Goal: Task Accomplishment & Management: Manage account settings

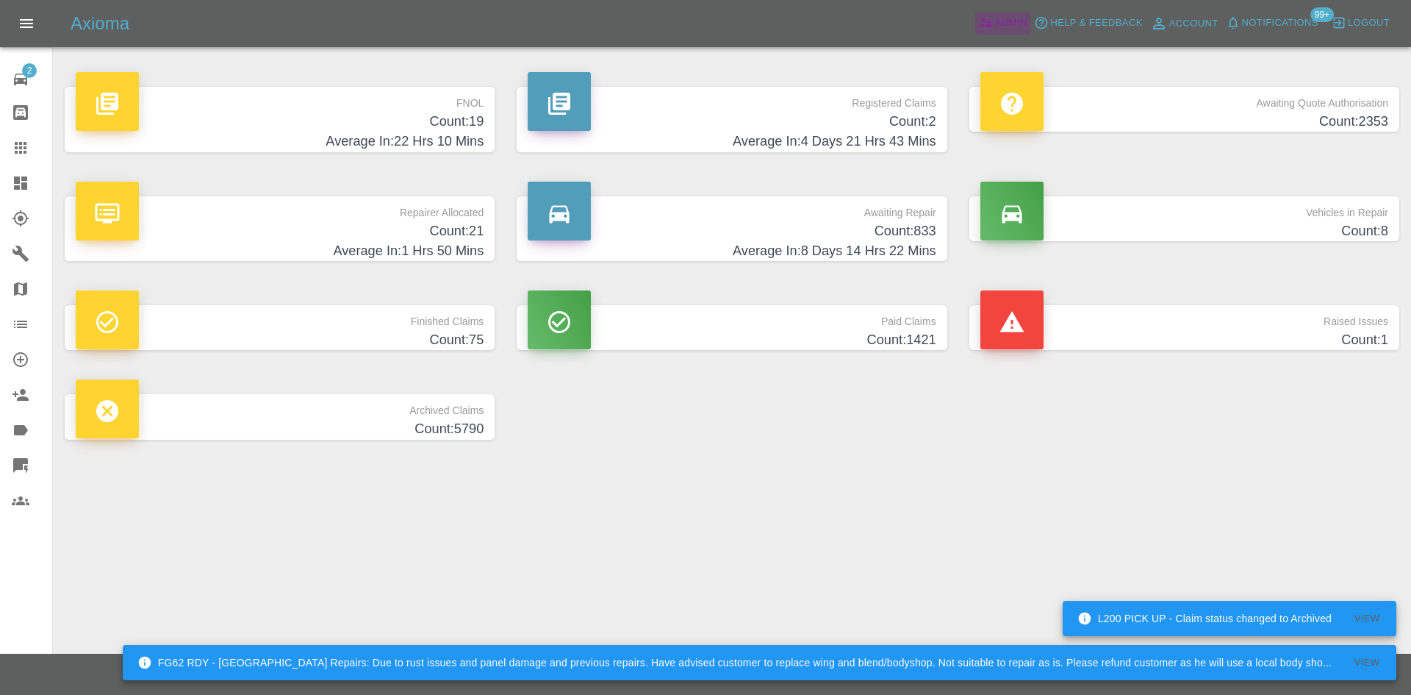
click at [1006, 16] on span "Admin" at bounding box center [1011, 23] width 32 height 17
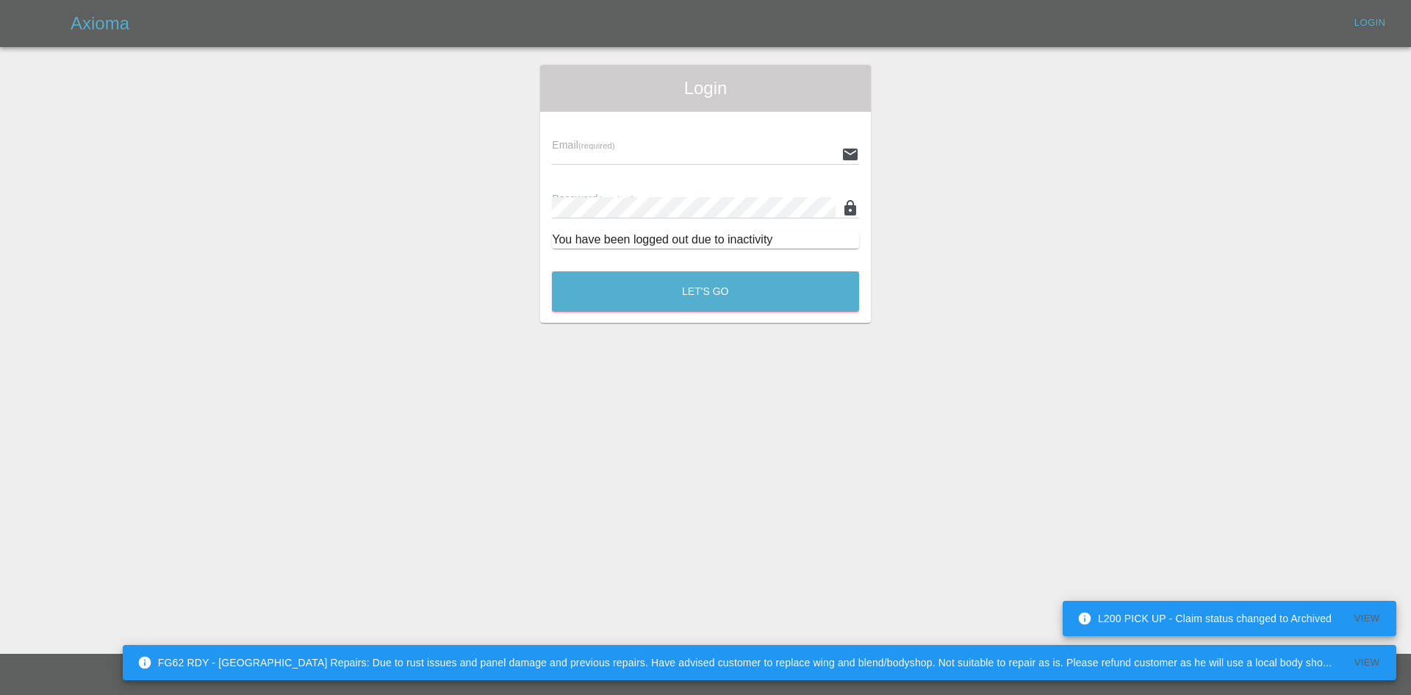
type input "[PERSON_NAME][EMAIL_ADDRESS][PERSON_NAME][DOMAIN_NAME]"
click at [646, 272] on button "Let's Go" at bounding box center [705, 291] width 307 height 40
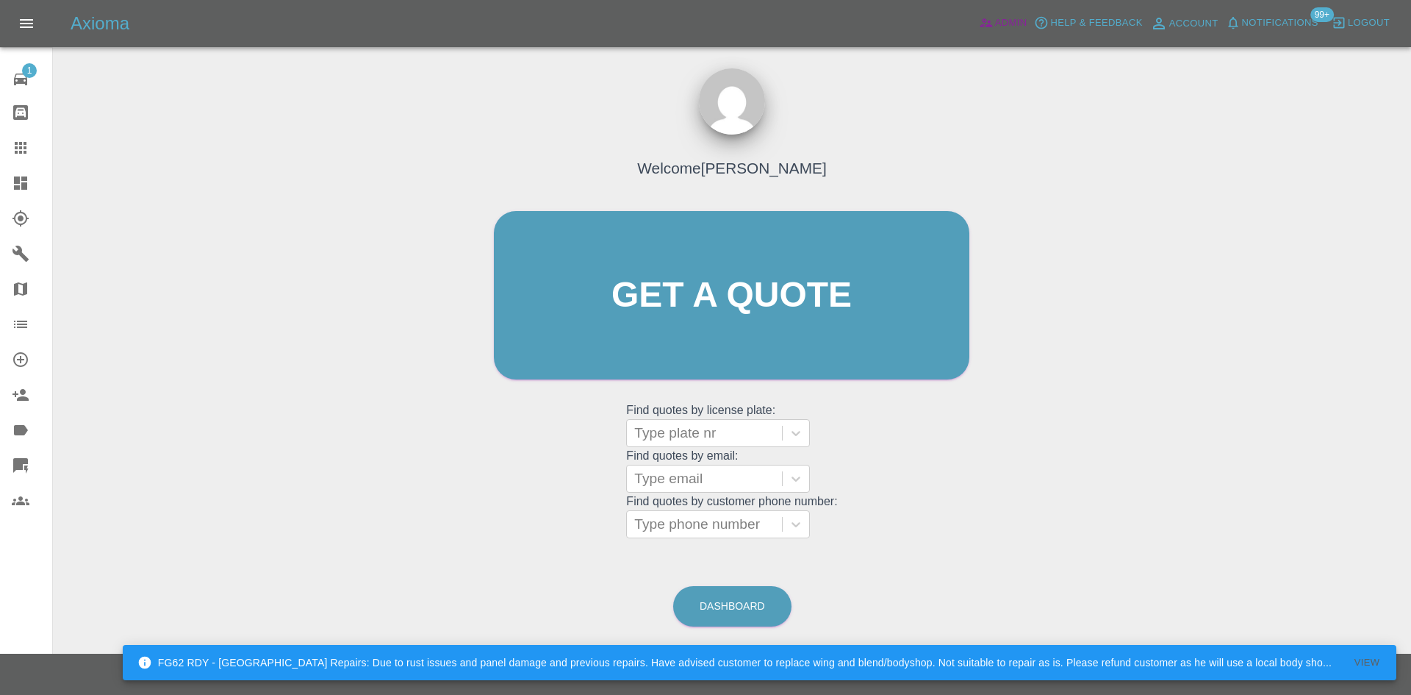
click at [998, 21] on span "Admin" at bounding box center [1011, 23] width 32 height 17
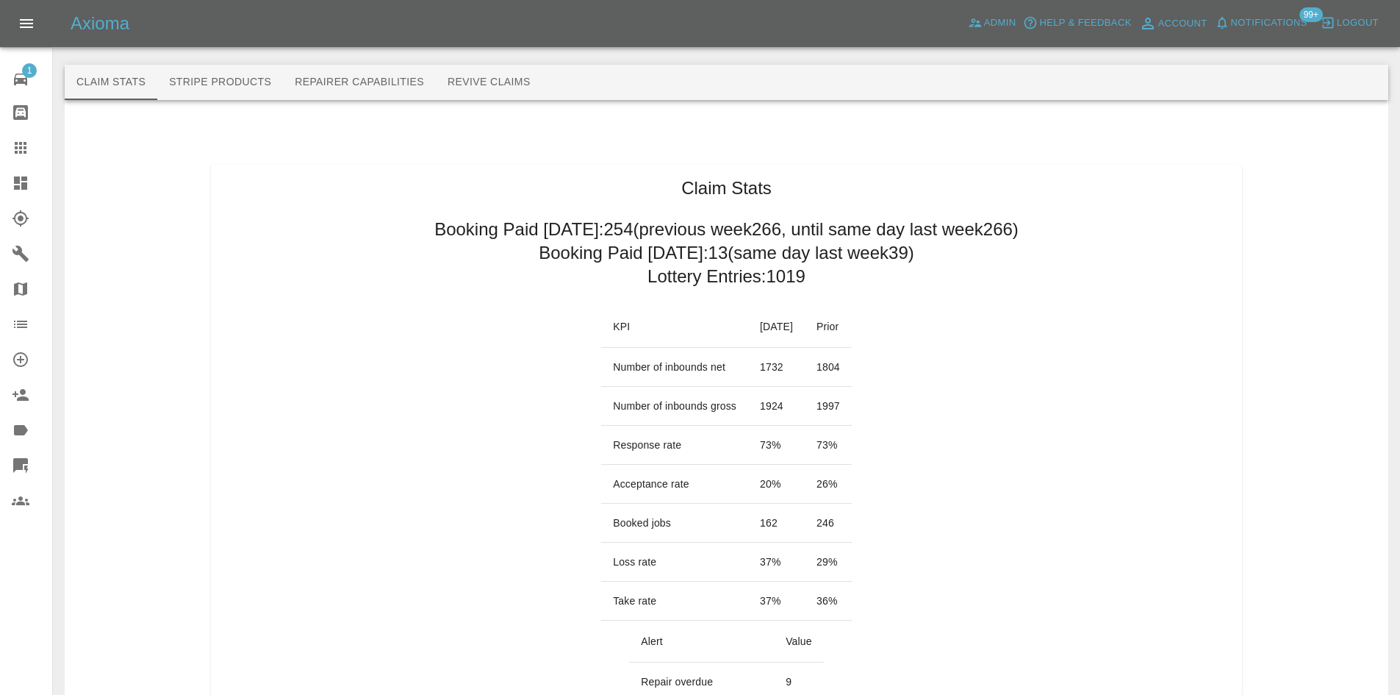
click at [13, 181] on icon at bounding box center [21, 183] width 18 height 18
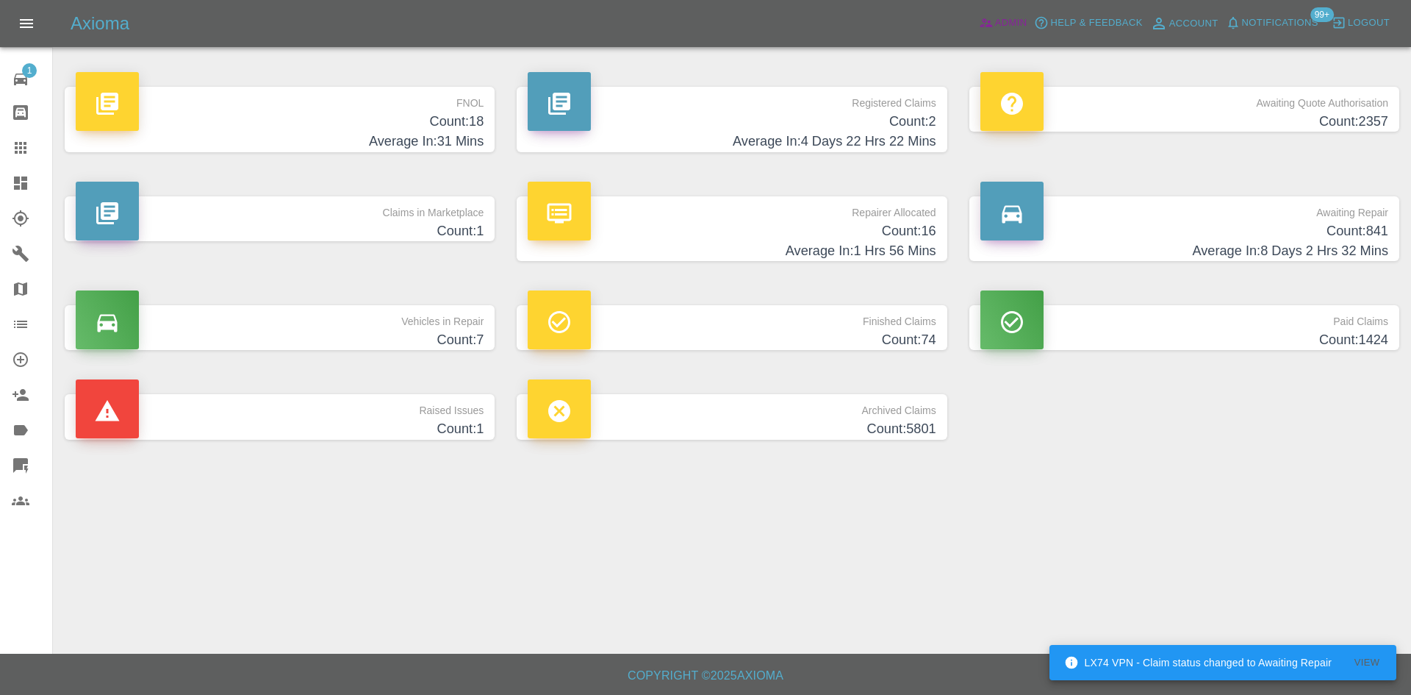
click at [978, 25] on link "Admin" at bounding box center [1004, 23] width 56 height 23
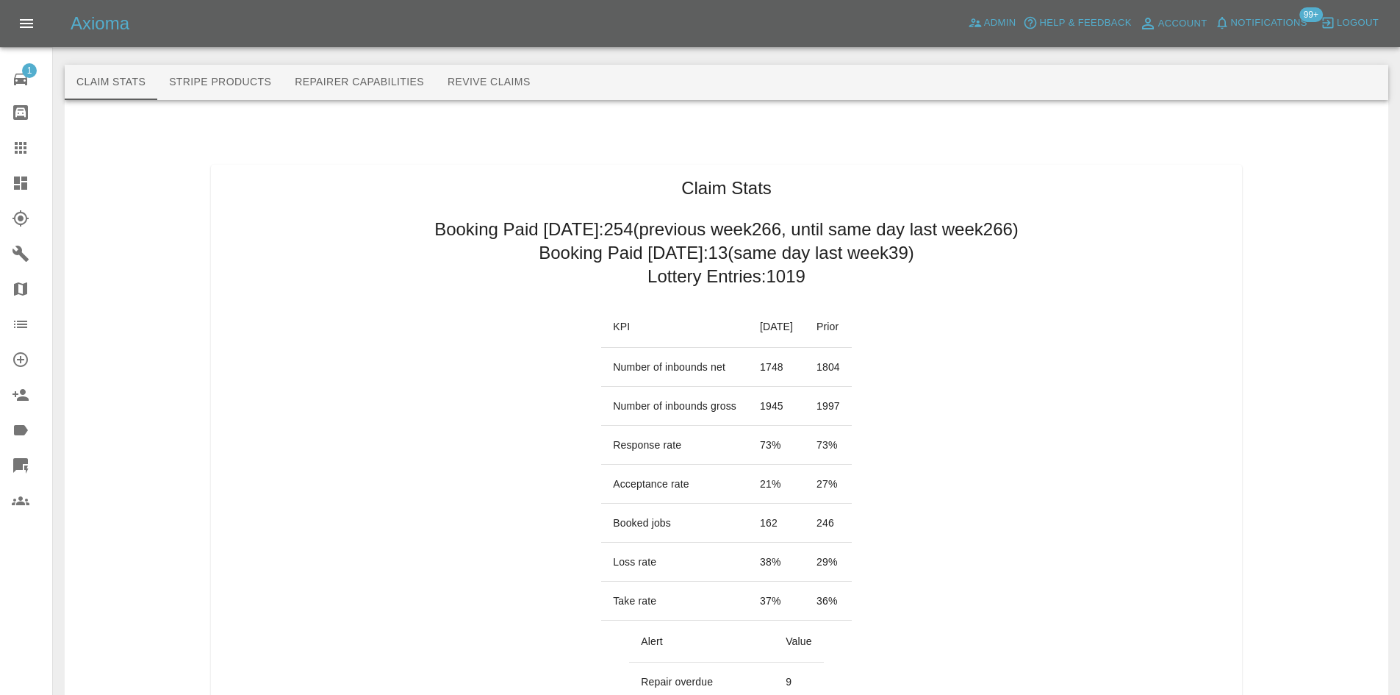
click at [1262, 26] on span "Notifications" at bounding box center [1269, 23] width 76 height 17
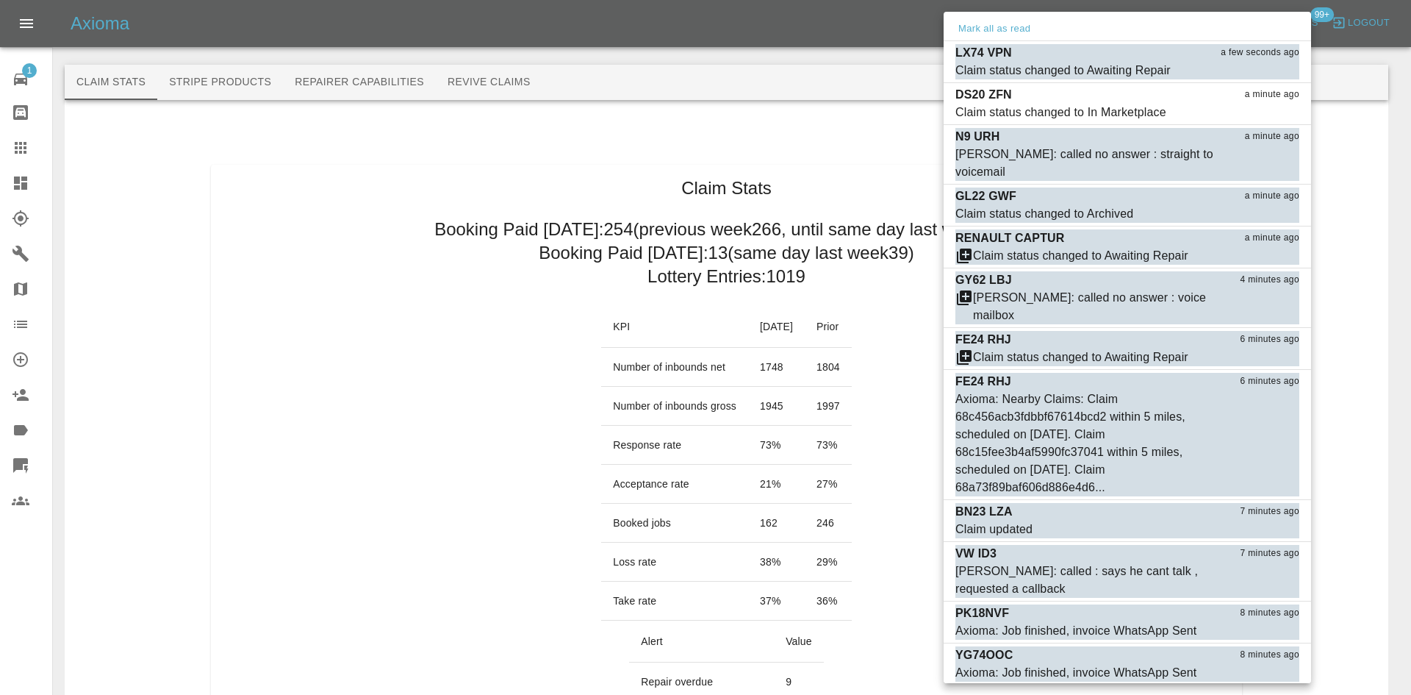
drag, startPoint x: 610, startPoint y: 152, endPoint x: 576, endPoint y: 550, distance: 399.2
click at [610, 153] on div at bounding box center [705, 347] width 1411 height 695
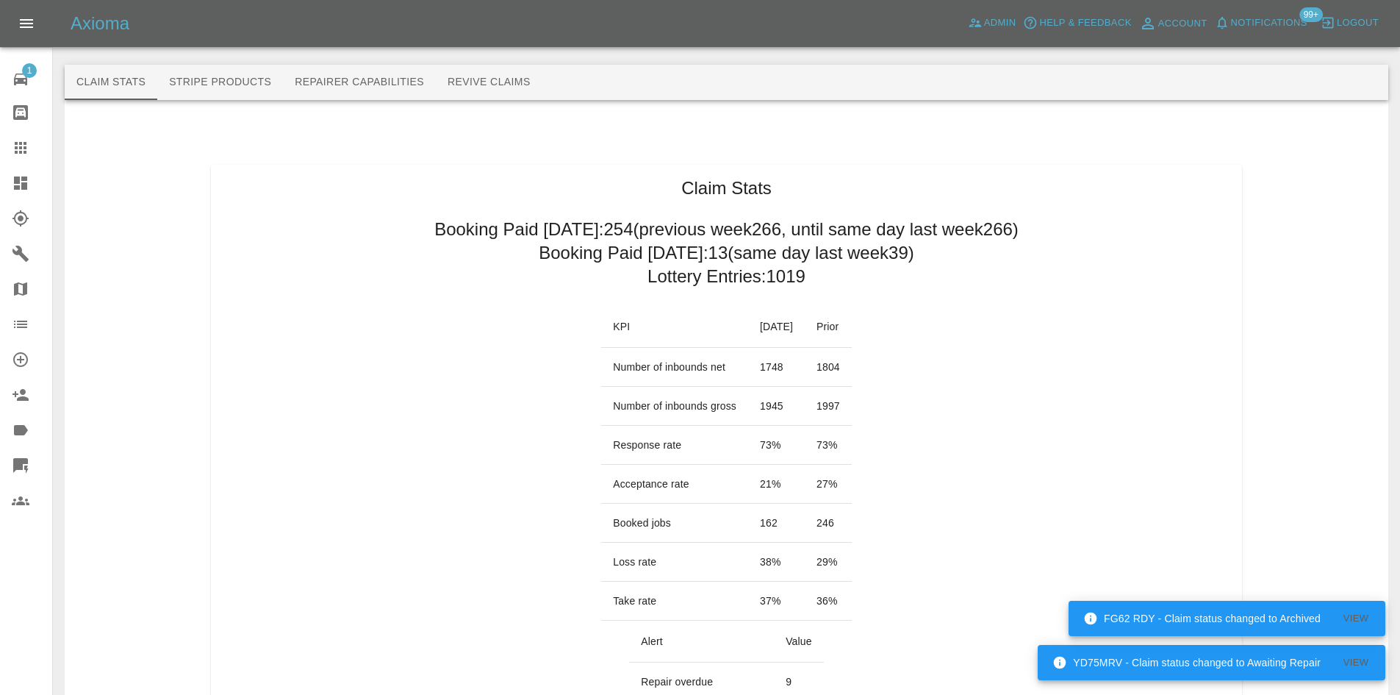
click at [8, 191] on link "Dashboard" at bounding box center [26, 182] width 52 height 35
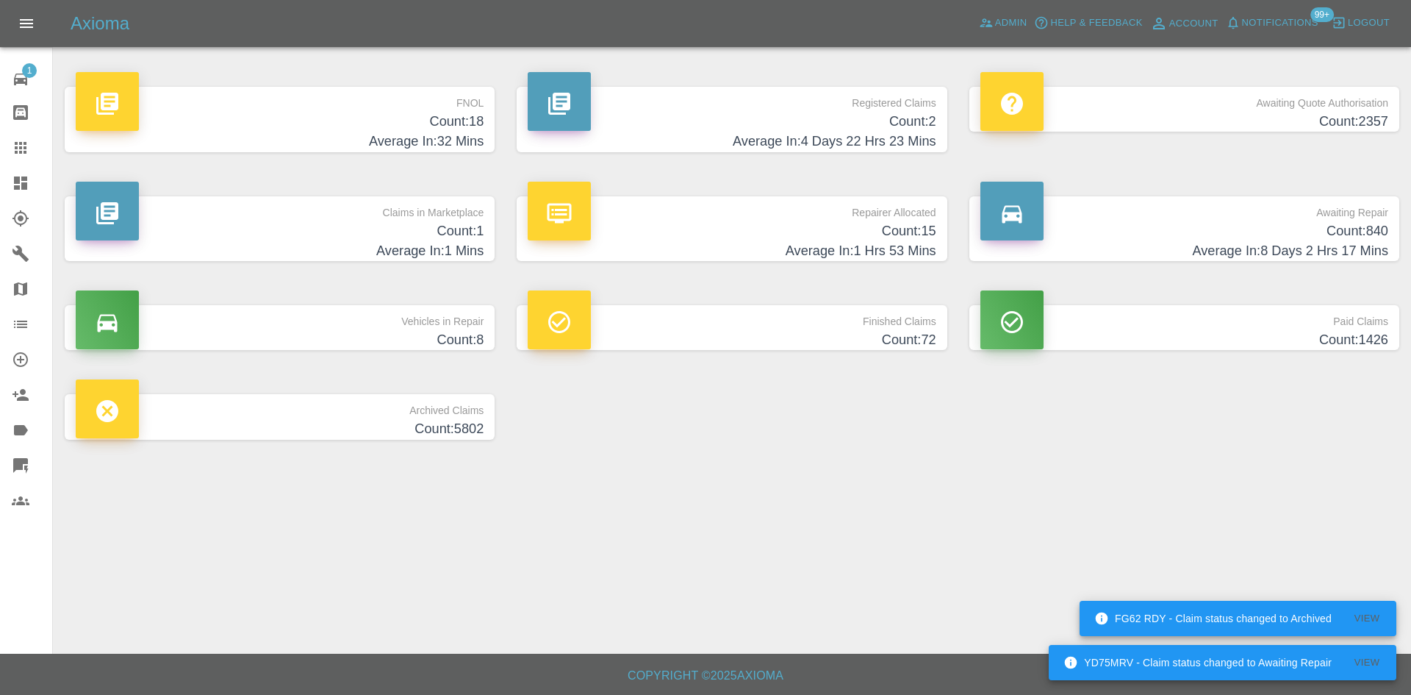
click at [800, 96] on p "Registered Claims" at bounding box center [732, 99] width 408 height 25
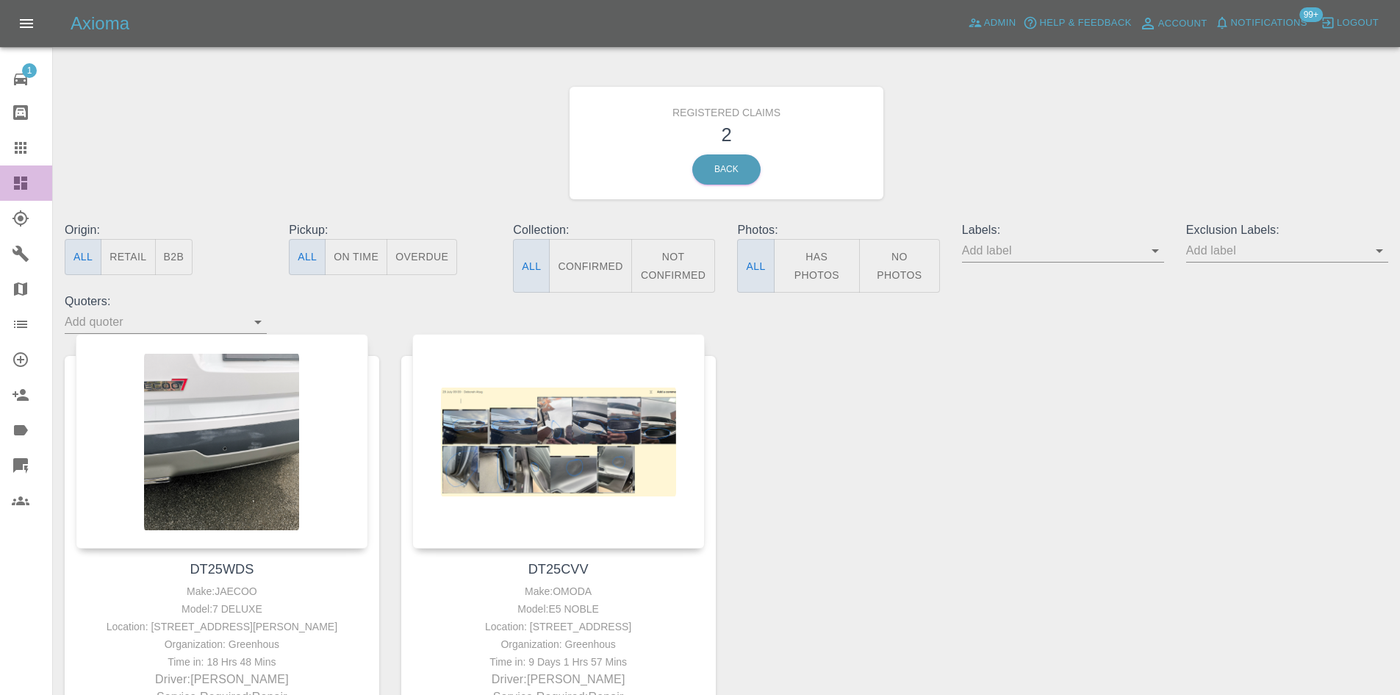
click at [4, 194] on link "Dashboard" at bounding box center [26, 182] width 52 height 35
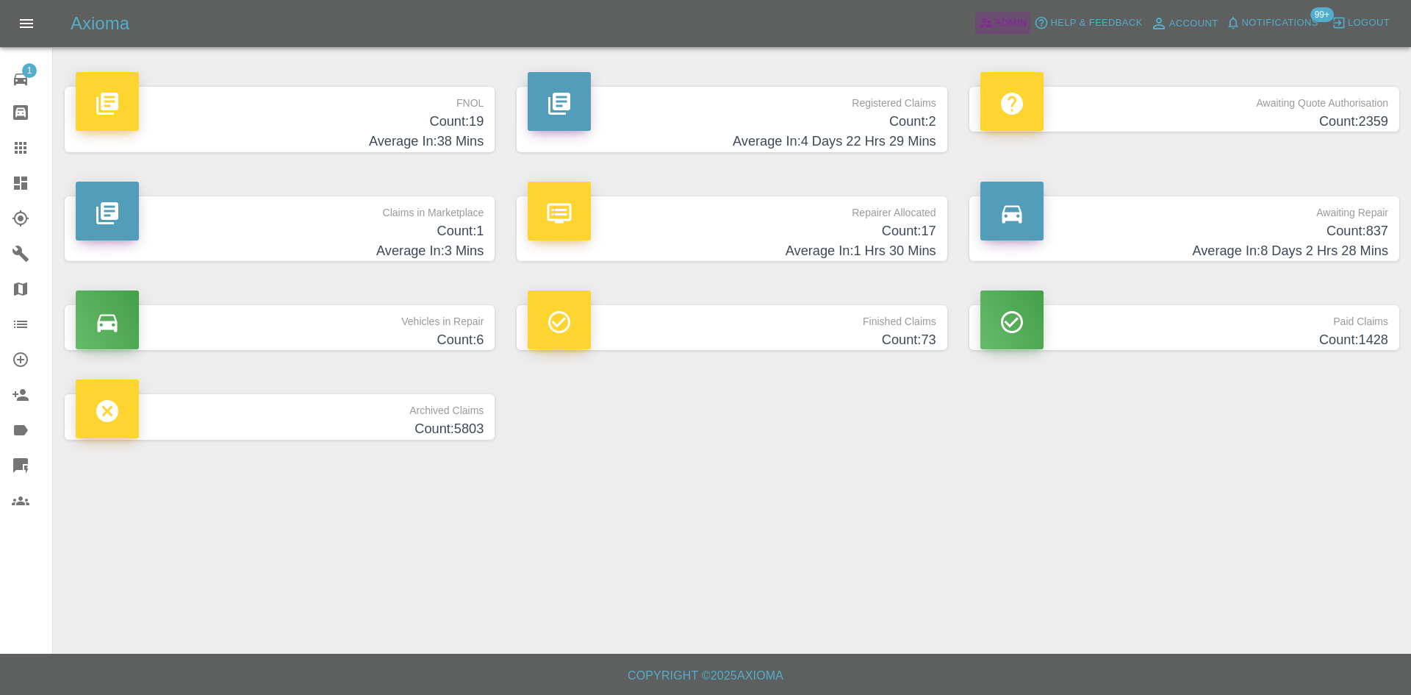
click at [1012, 17] on span "Admin" at bounding box center [1011, 23] width 32 height 17
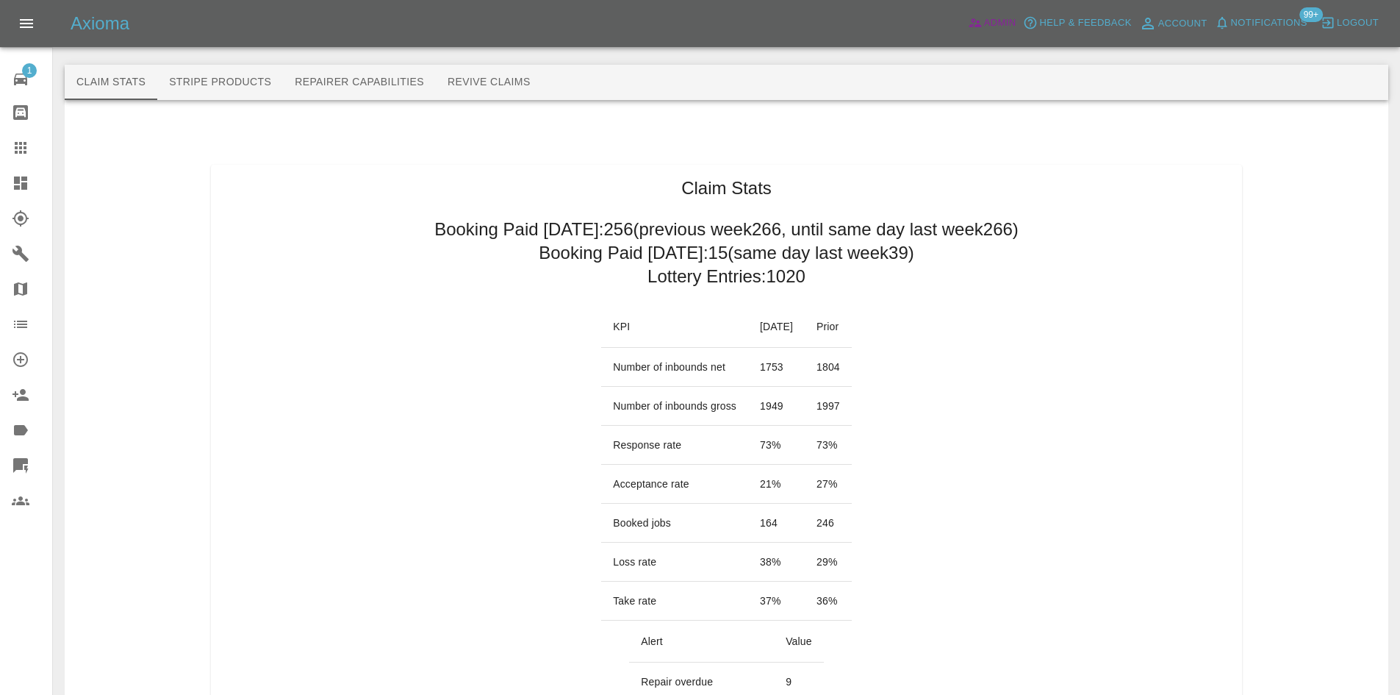
scroll to position [515, 0]
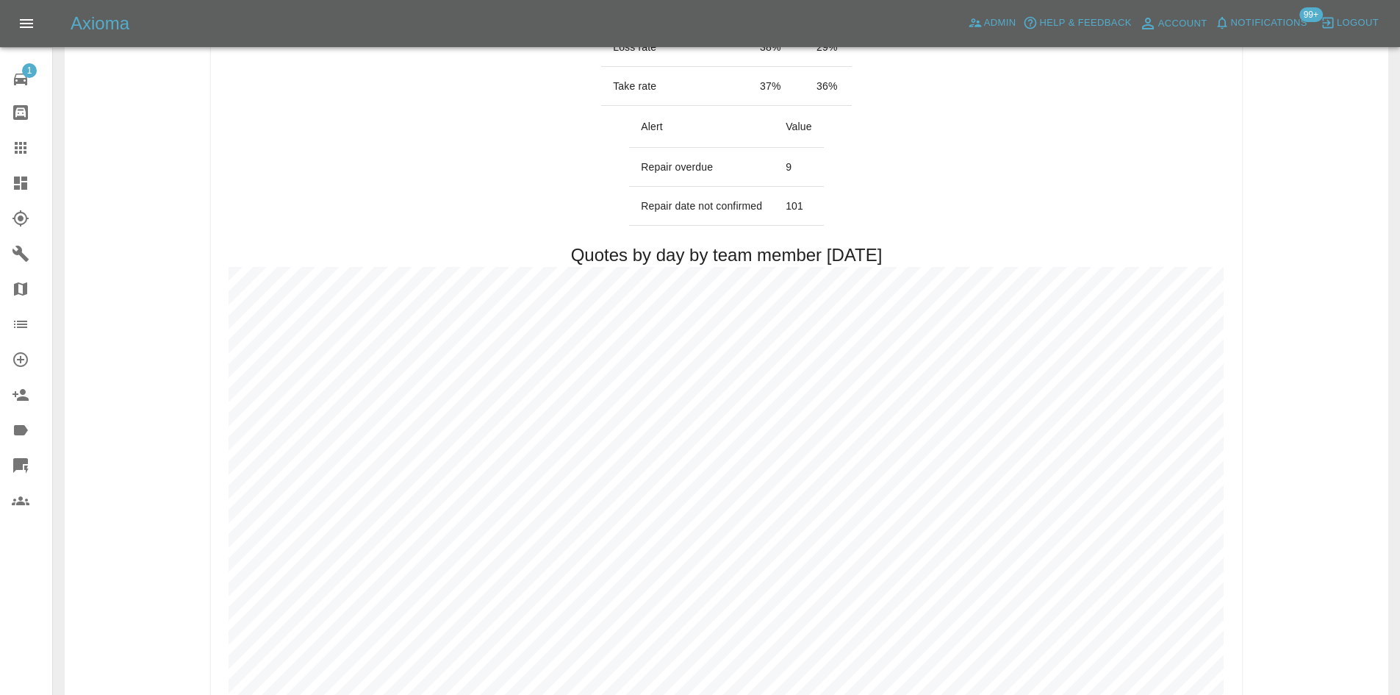
click at [13, 185] on icon at bounding box center [21, 183] width 18 height 18
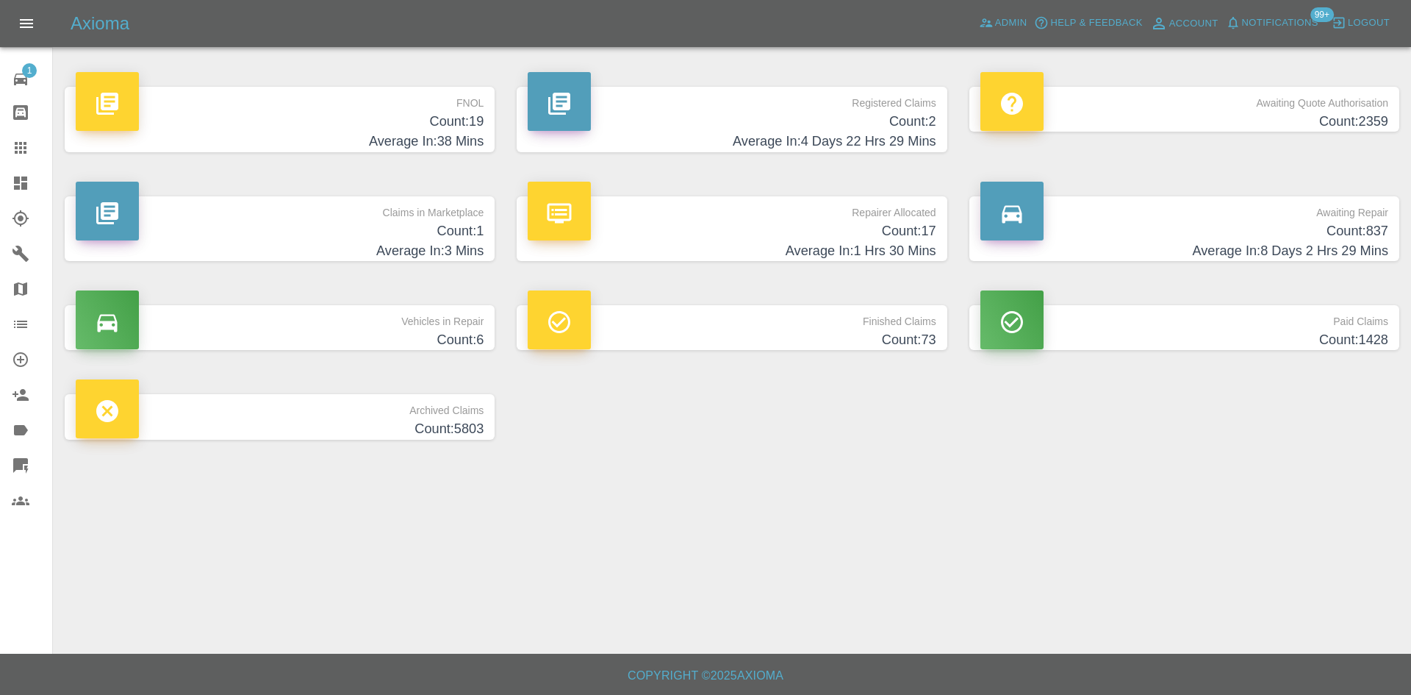
click at [798, 221] on h4 "Count: 17" at bounding box center [732, 231] width 408 height 20
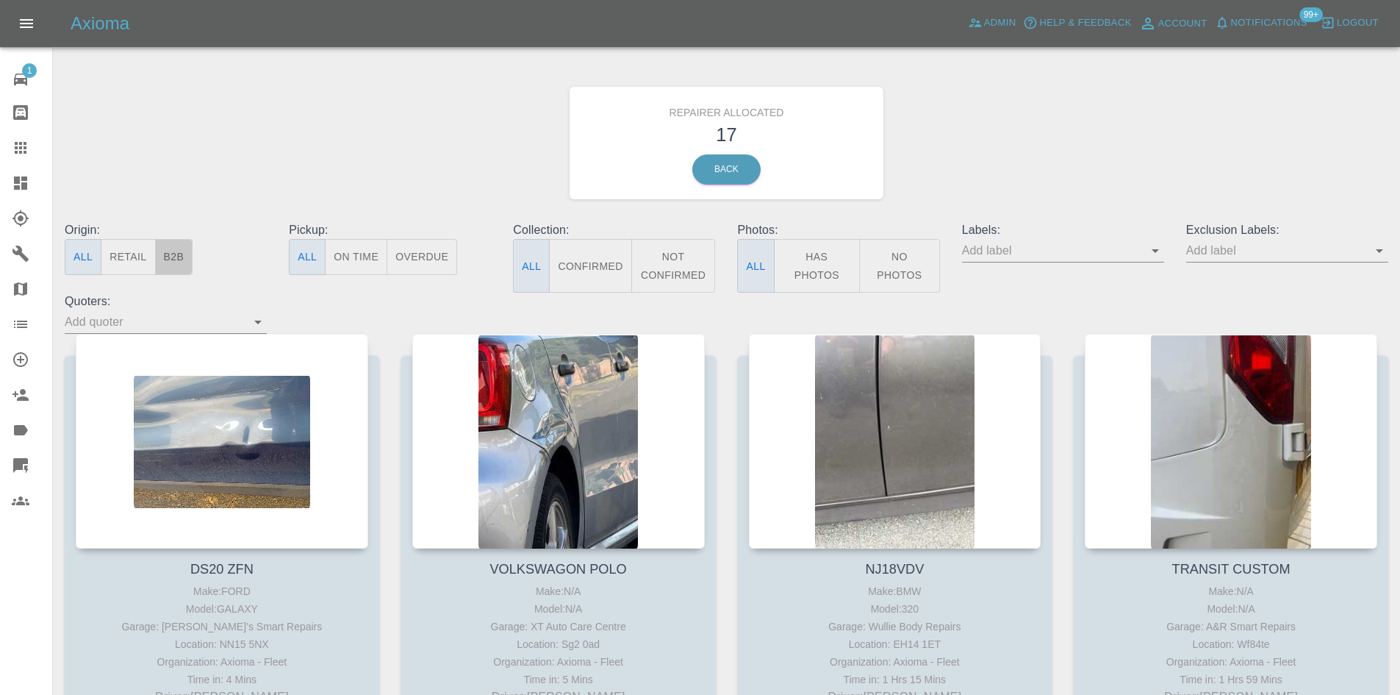
click at [180, 258] on button "B2B" at bounding box center [174, 257] width 38 height 36
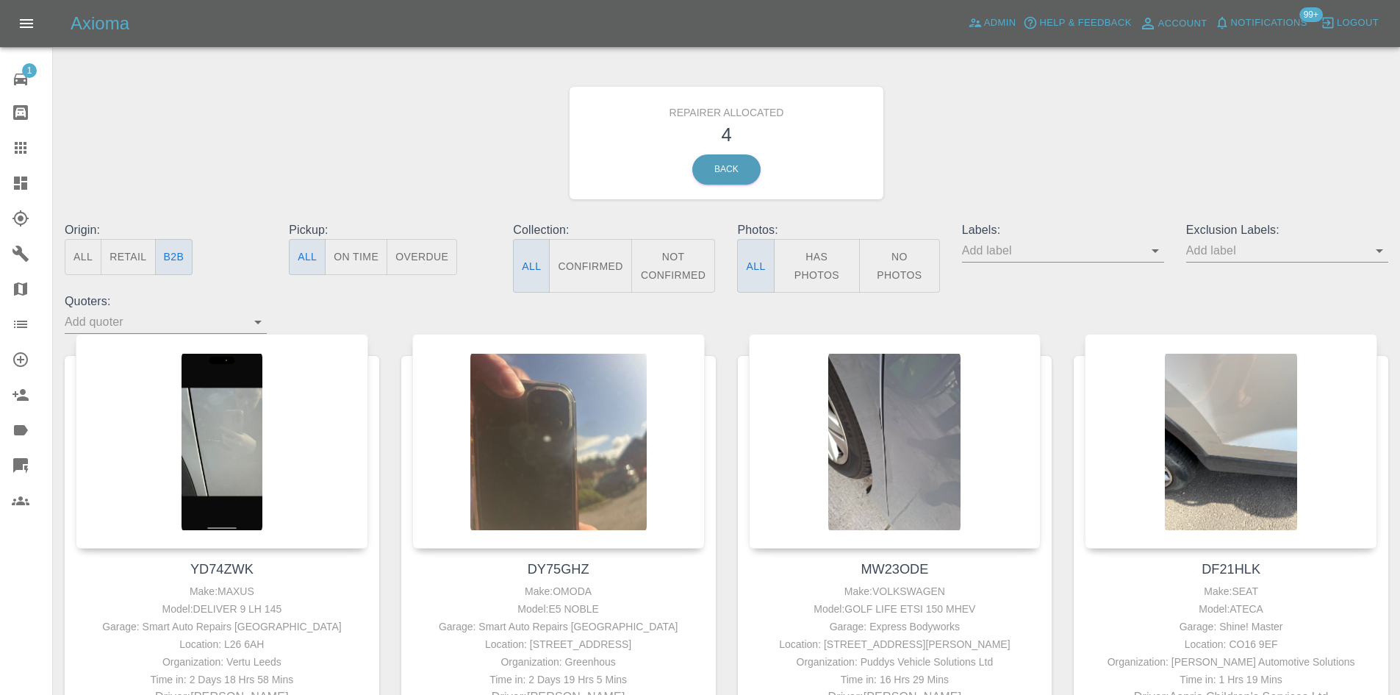
click at [1263, 23] on span "Notifications" at bounding box center [1269, 23] width 76 height 17
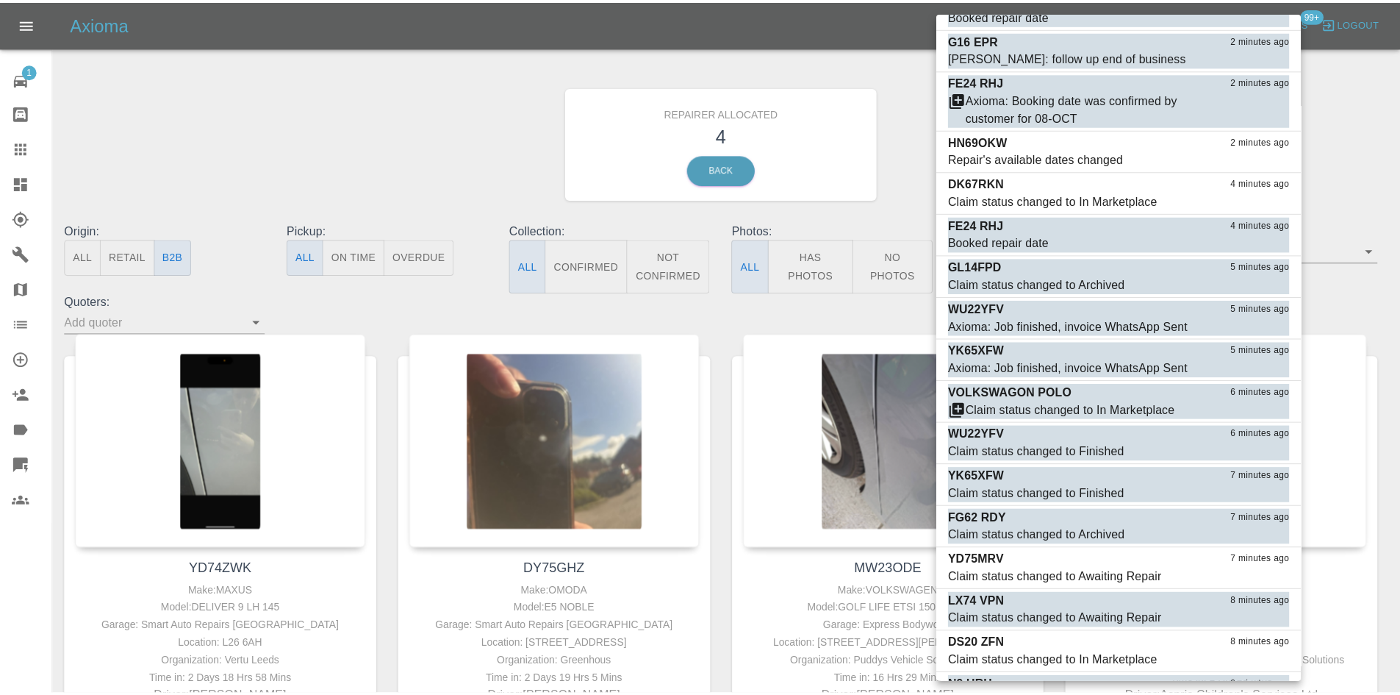
scroll to position [147, 0]
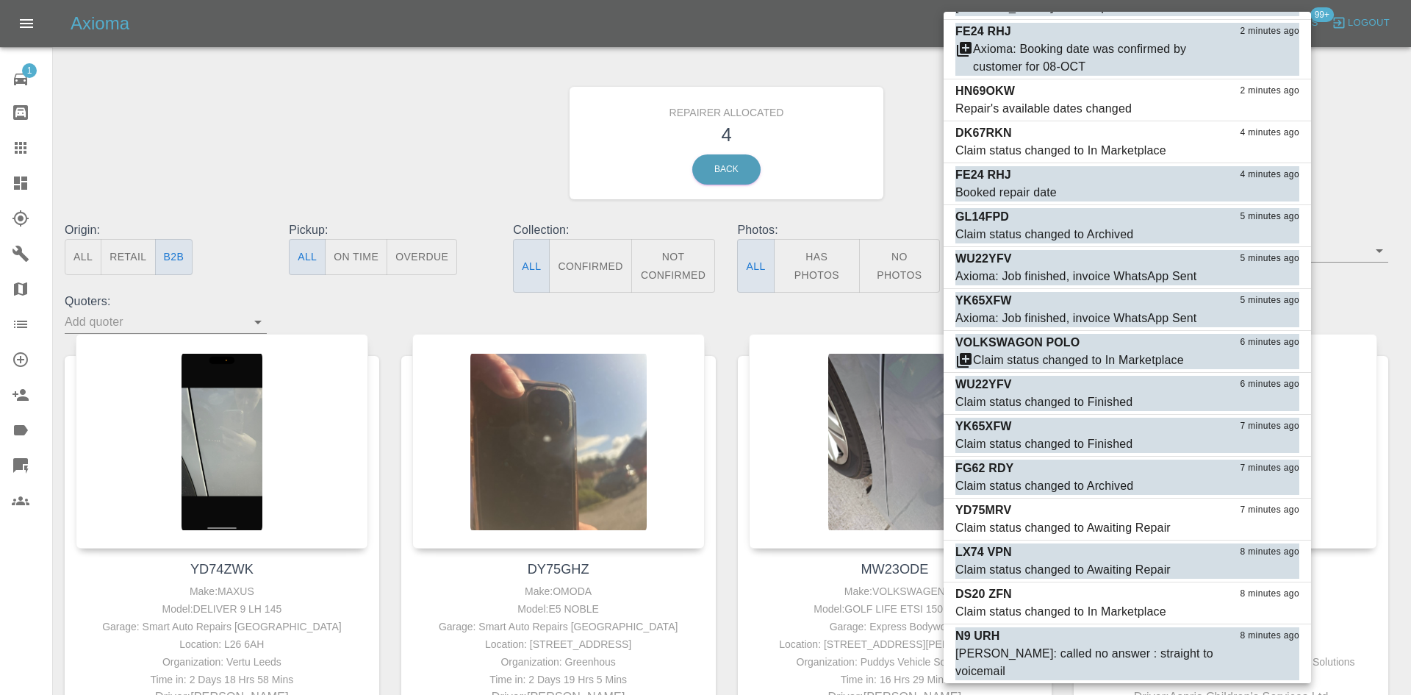
click at [340, 185] on div at bounding box center [705, 347] width 1411 height 695
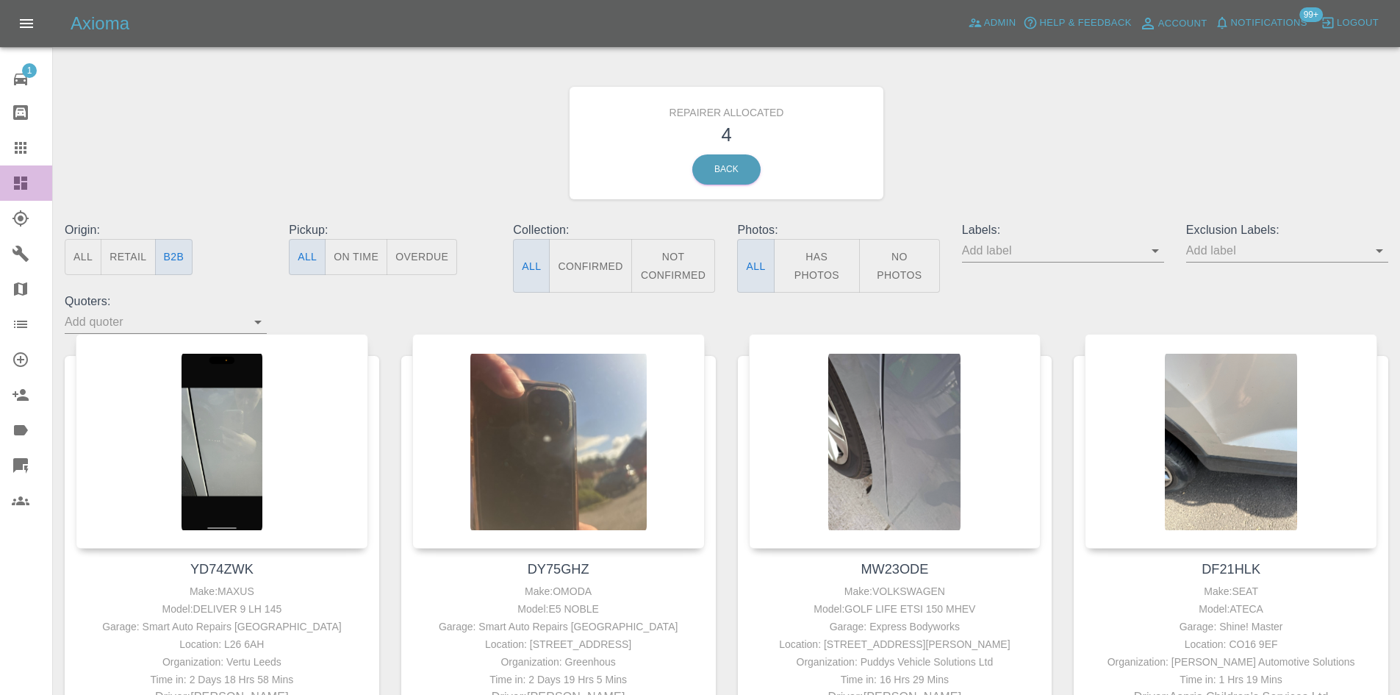
click at [10, 188] on link "Dashboard" at bounding box center [26, 182] width 52 height 35
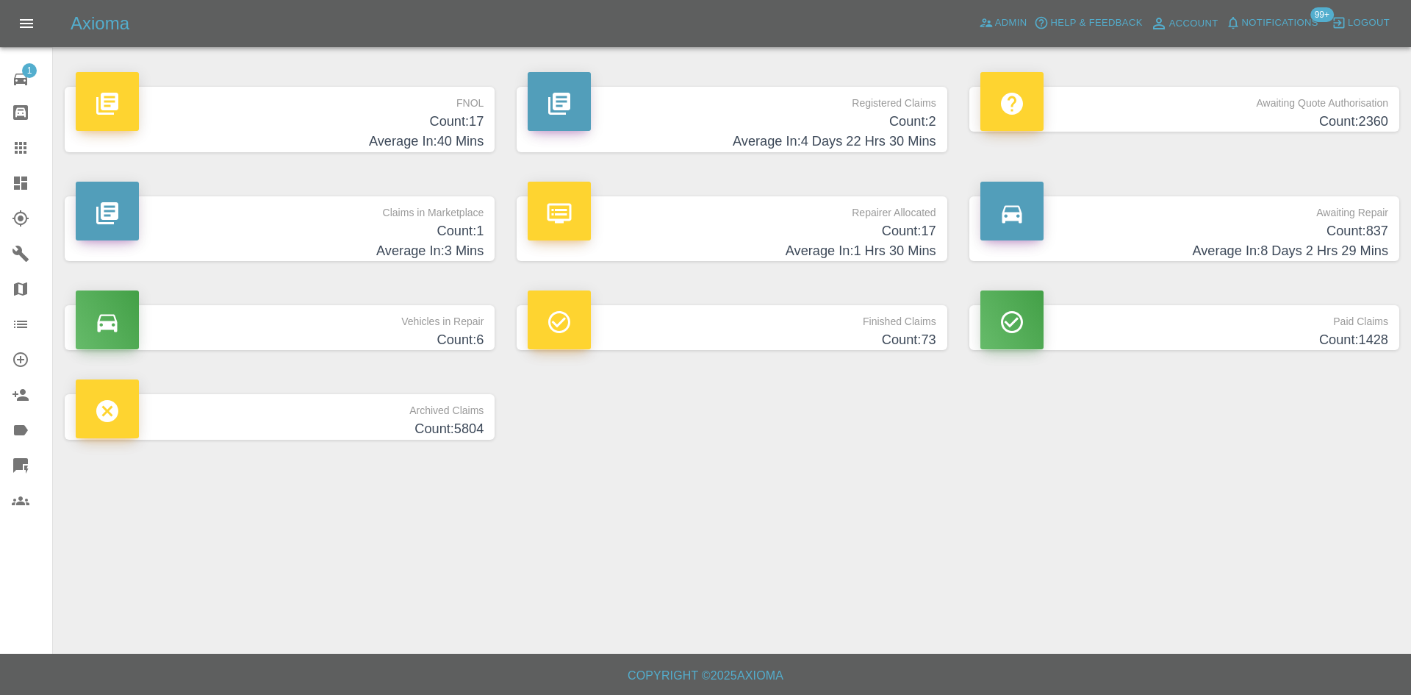
click at [1248, 208] on p "Awaiting Repair" at bounding box center [1185, 208] width 408 height 25
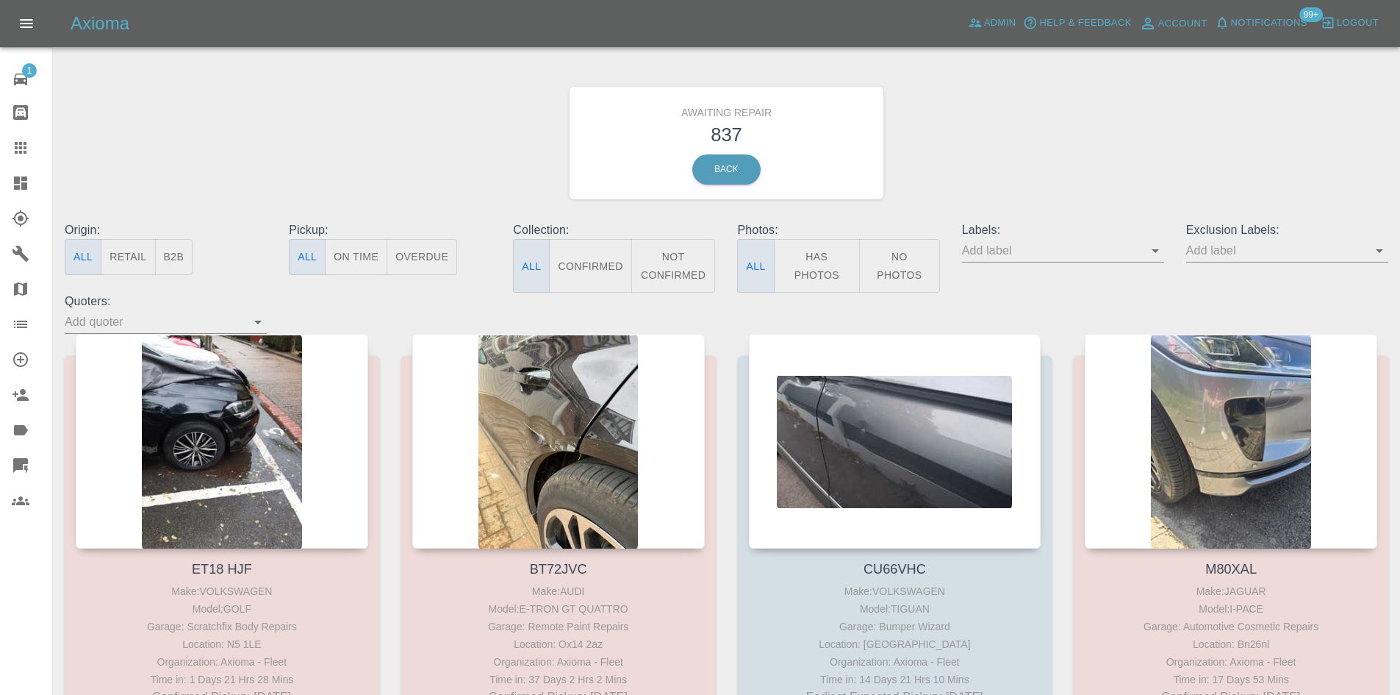
click at [165, 265] on button "B2B" at bounding box center [174, 257] width 38 height 36
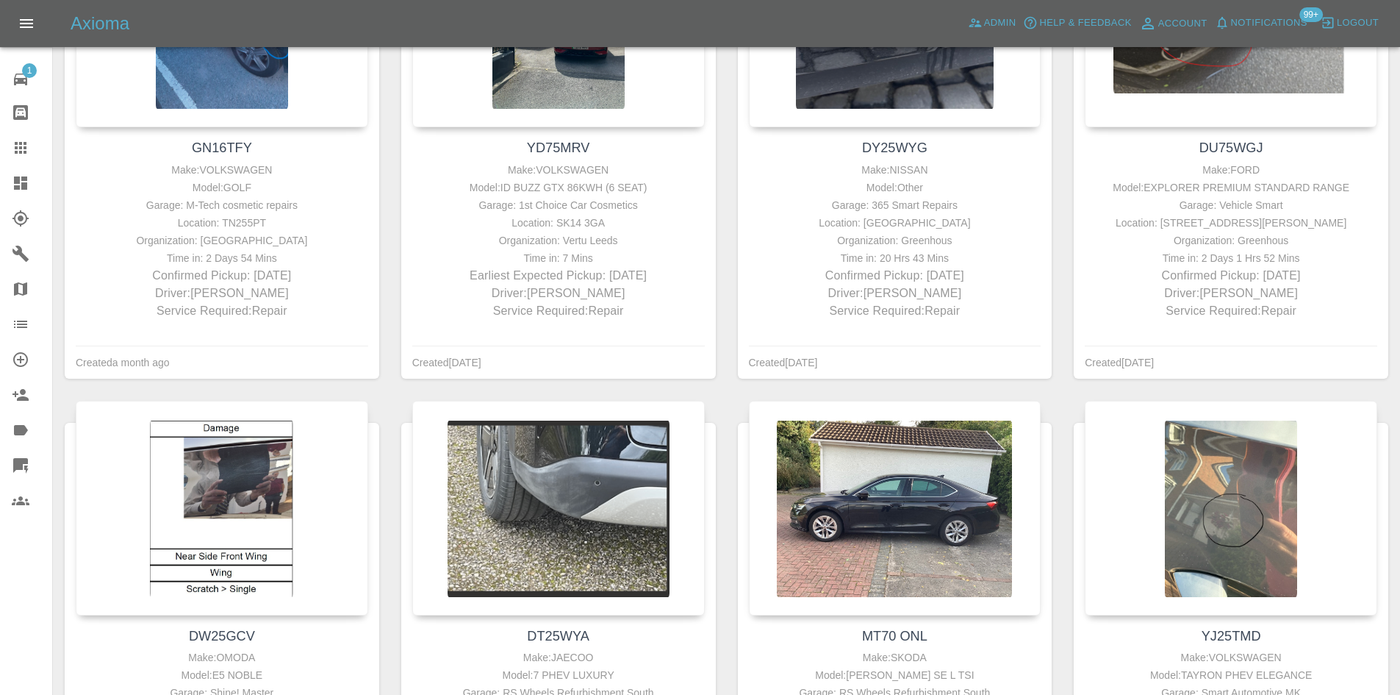
scroll to position [1764, 0]
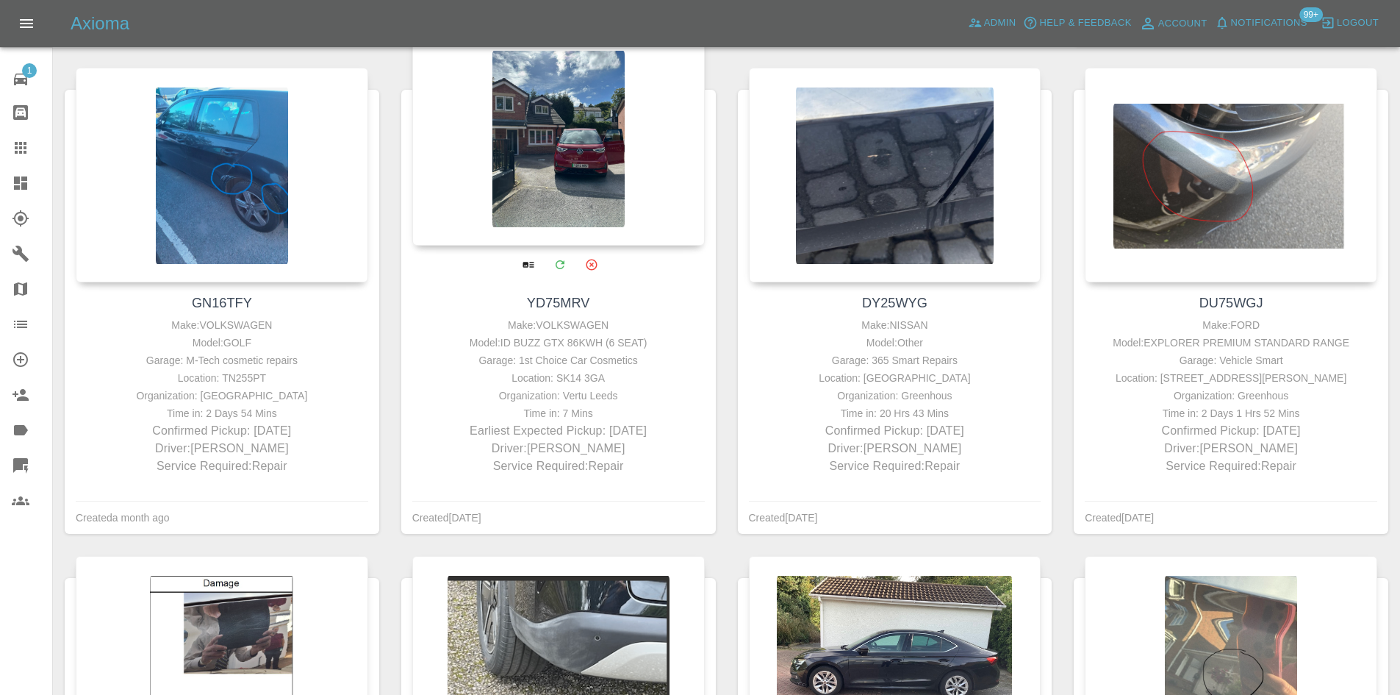
click at [533, 147] on div at bounding box center [558, 138] width 293 height 215
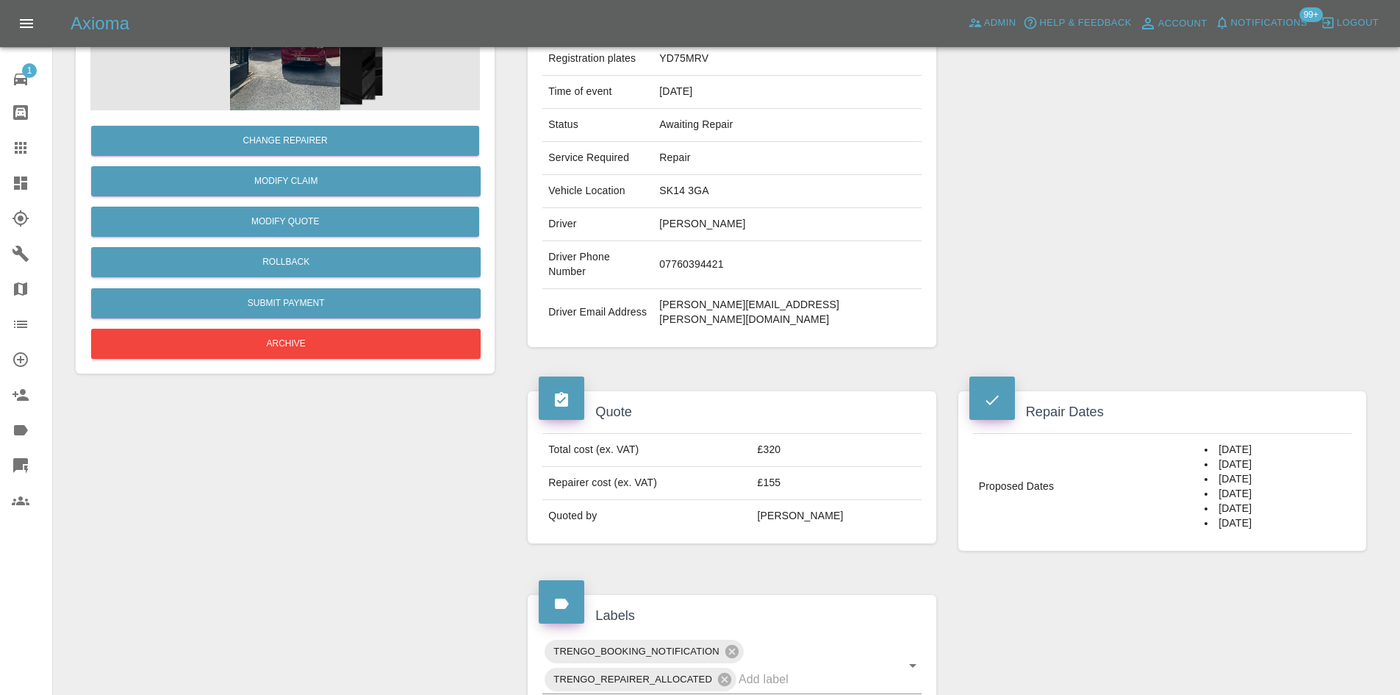
scroll to position [43, 0]
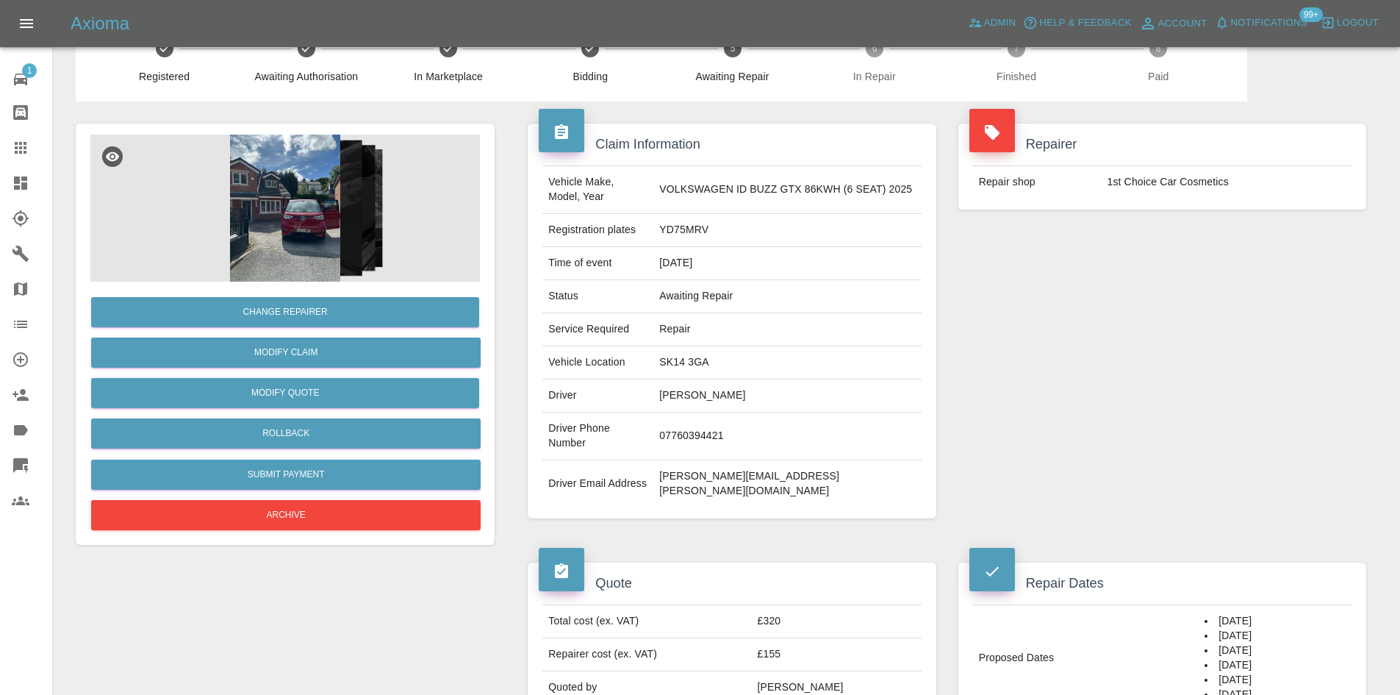
click at [704, 232] on td "YD75MRV" at bounding box center [788, 230] width 268 height 33
click at [703, 232] on td "YD75MRV" at bounding box center [788, 230] width 268 height 33
copy td "YD75MRV"
click at [0, 185] on link "Dashboard" at bounding box center [26, 182] width 52 height 35
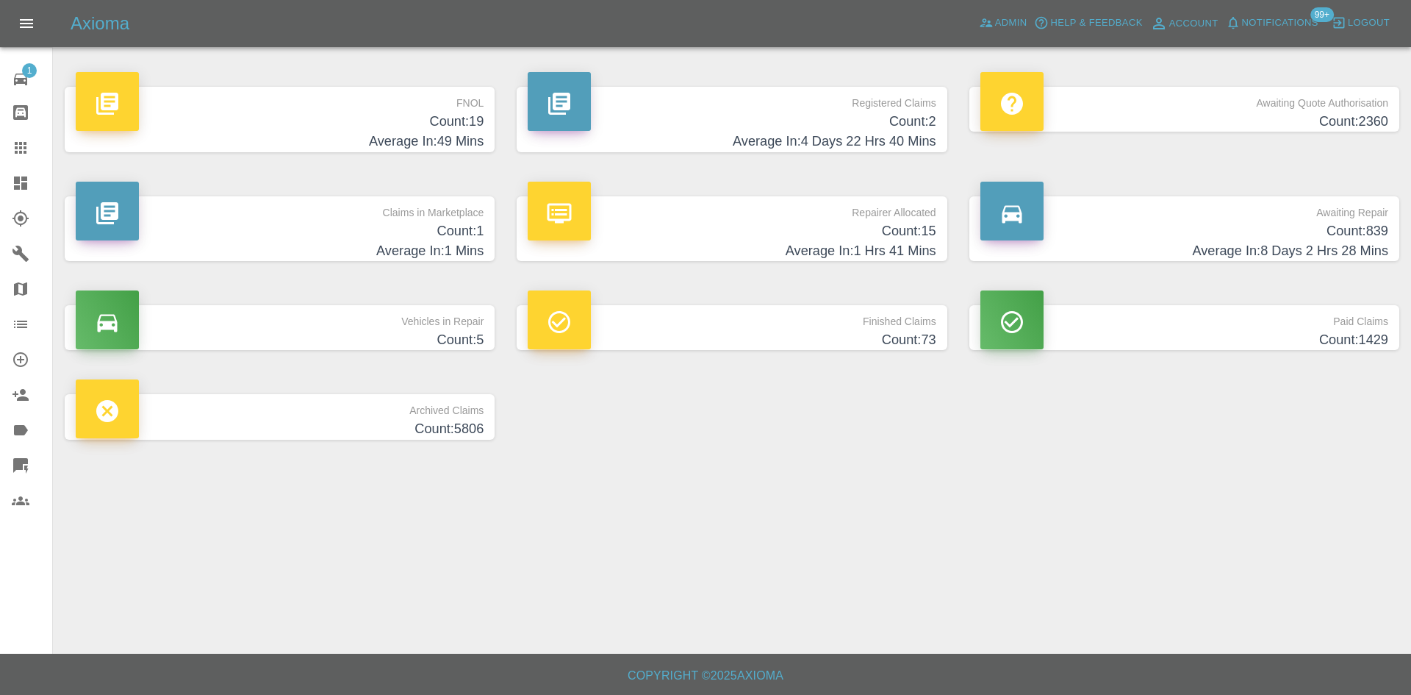
click at [729, 233] on h4 "Count: 15" at bounding box center [732, 231] width 408 height 20
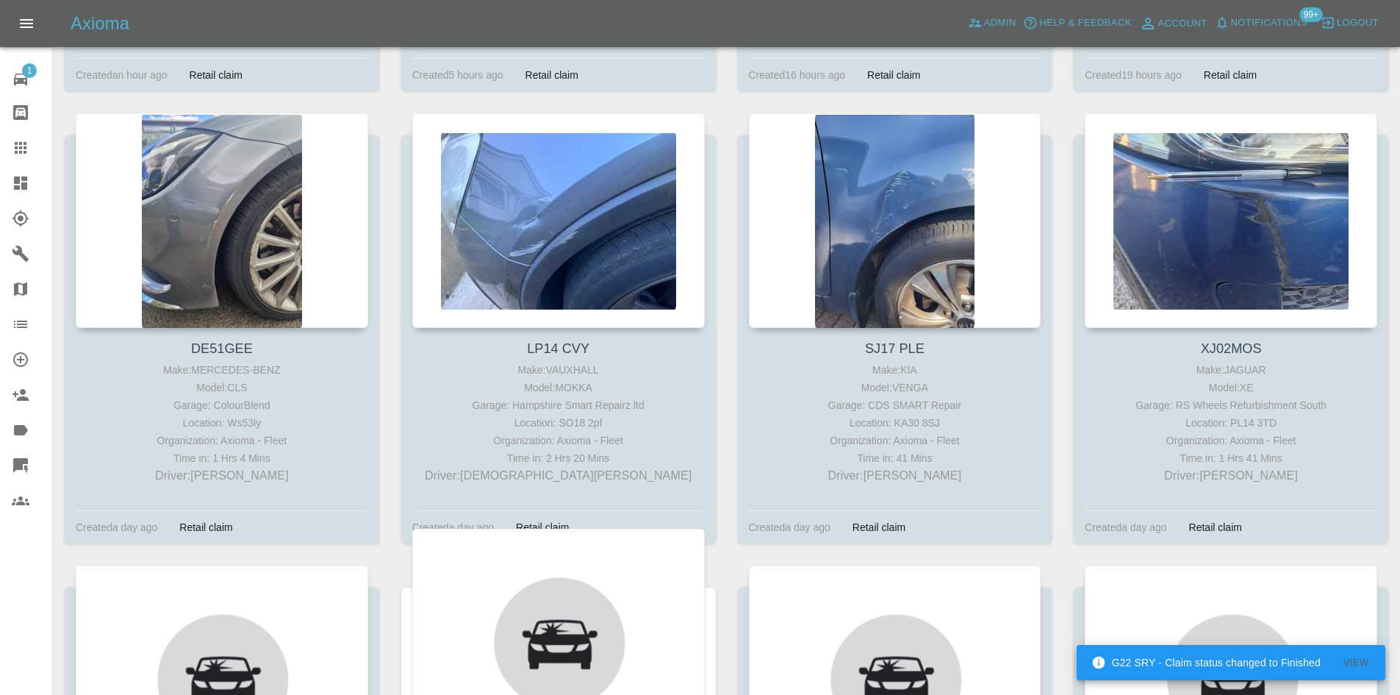
scroll to position [1103, 0]
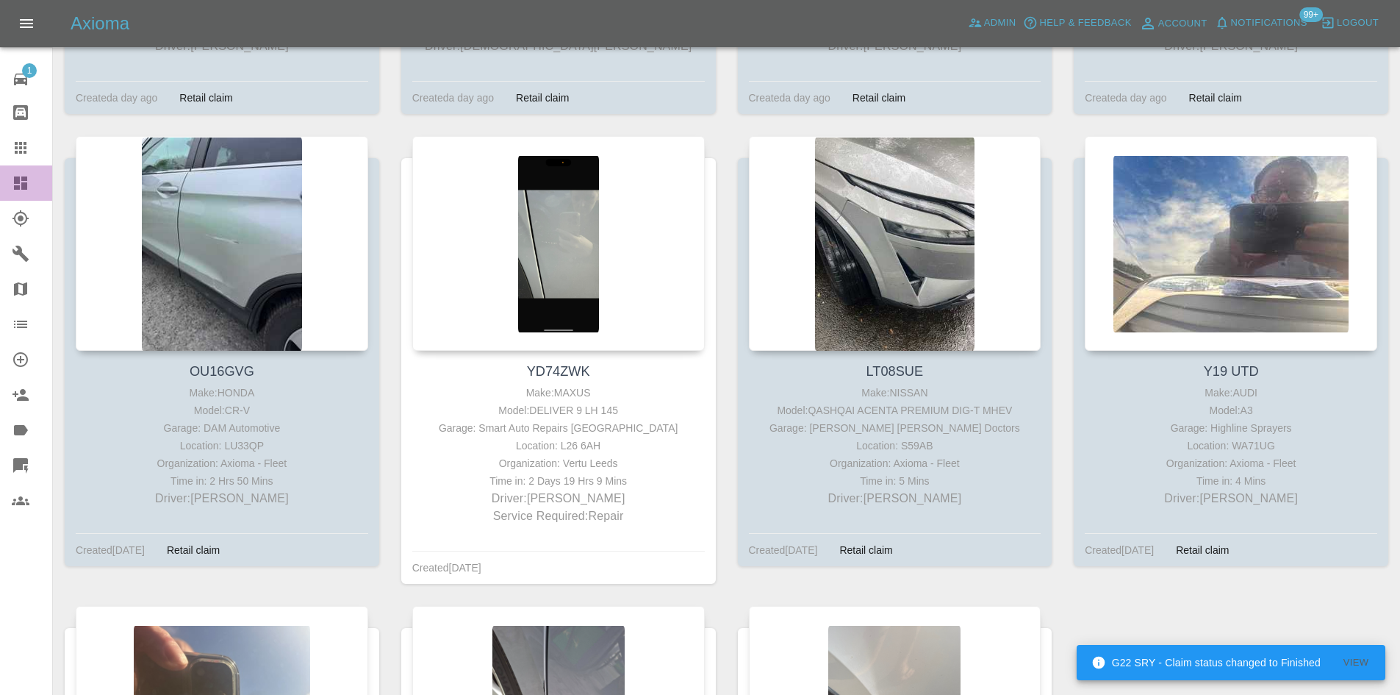
click at [5, 172] on link "Dashboard" at bounding box center [26, 182] width 52 height 35
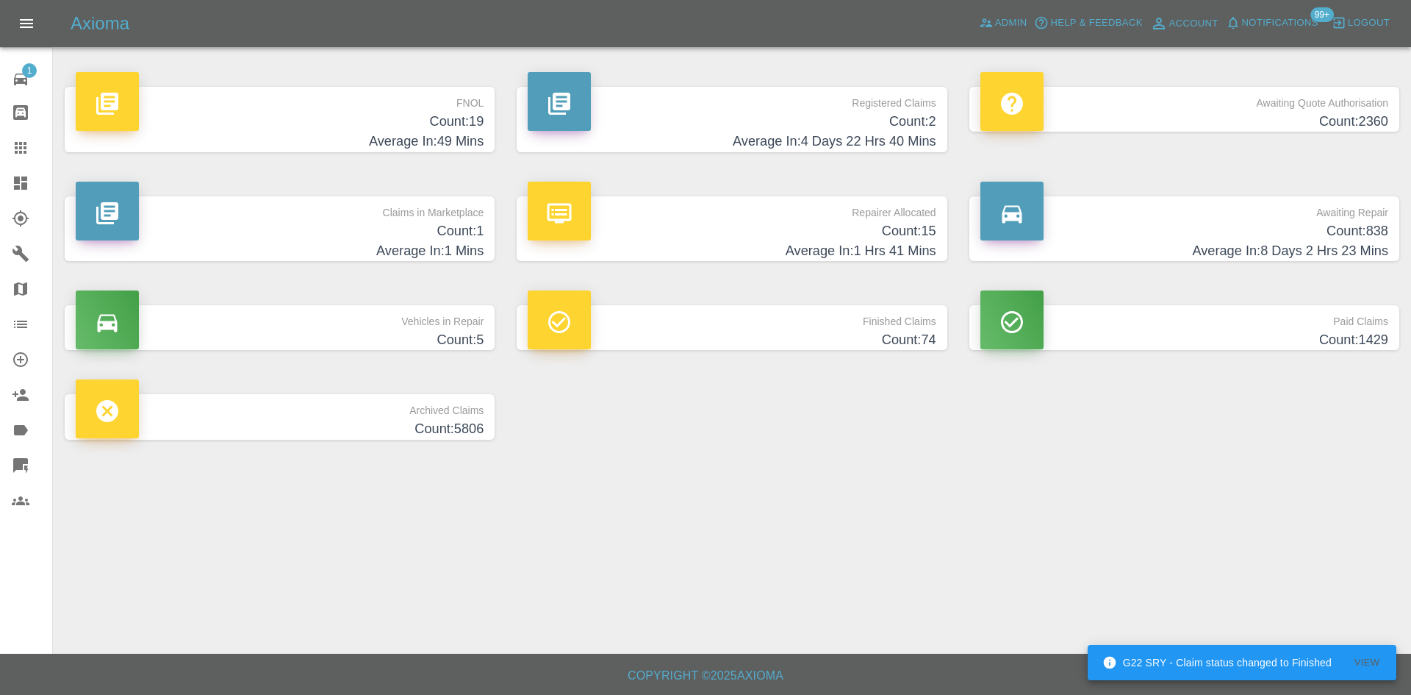
click at [1145, 225] on h4 "Count: 838" at bounding box center [1185, 231] width 408 height 20
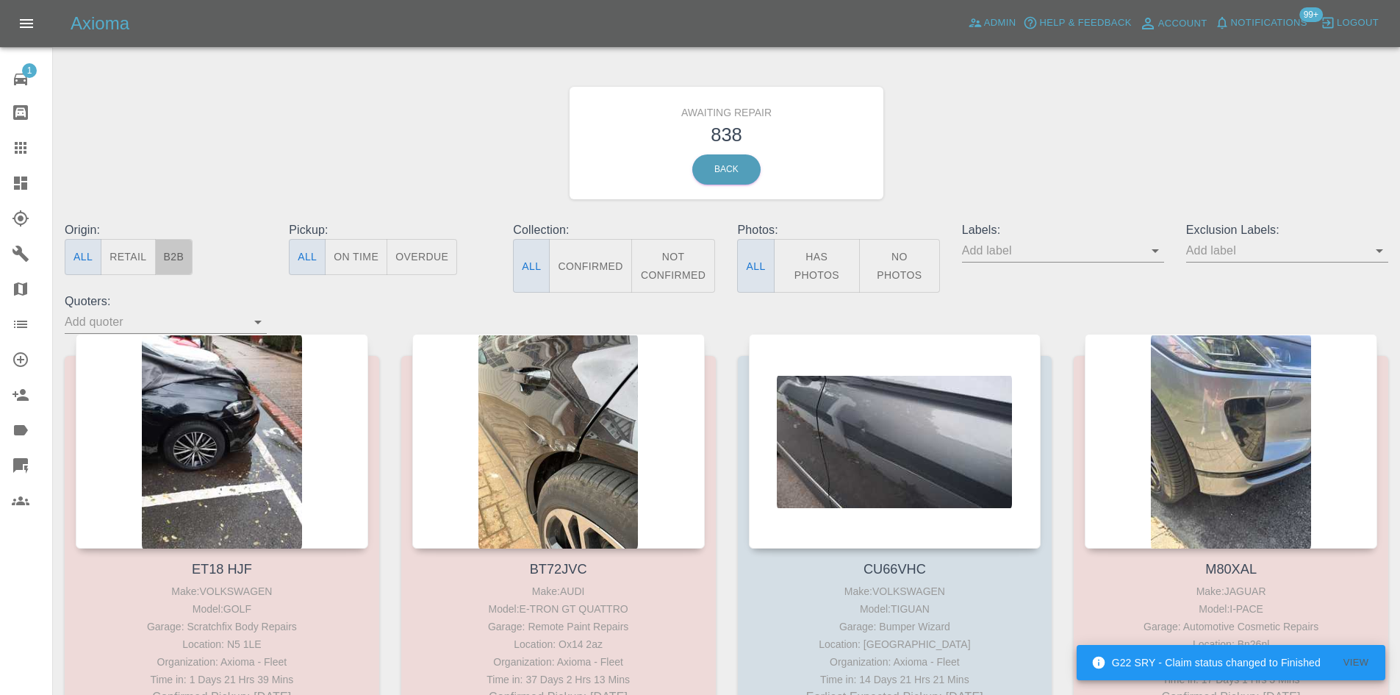
click at [184, 257] on button "B2B" at bounding box center [174, 257] width 38 height 36
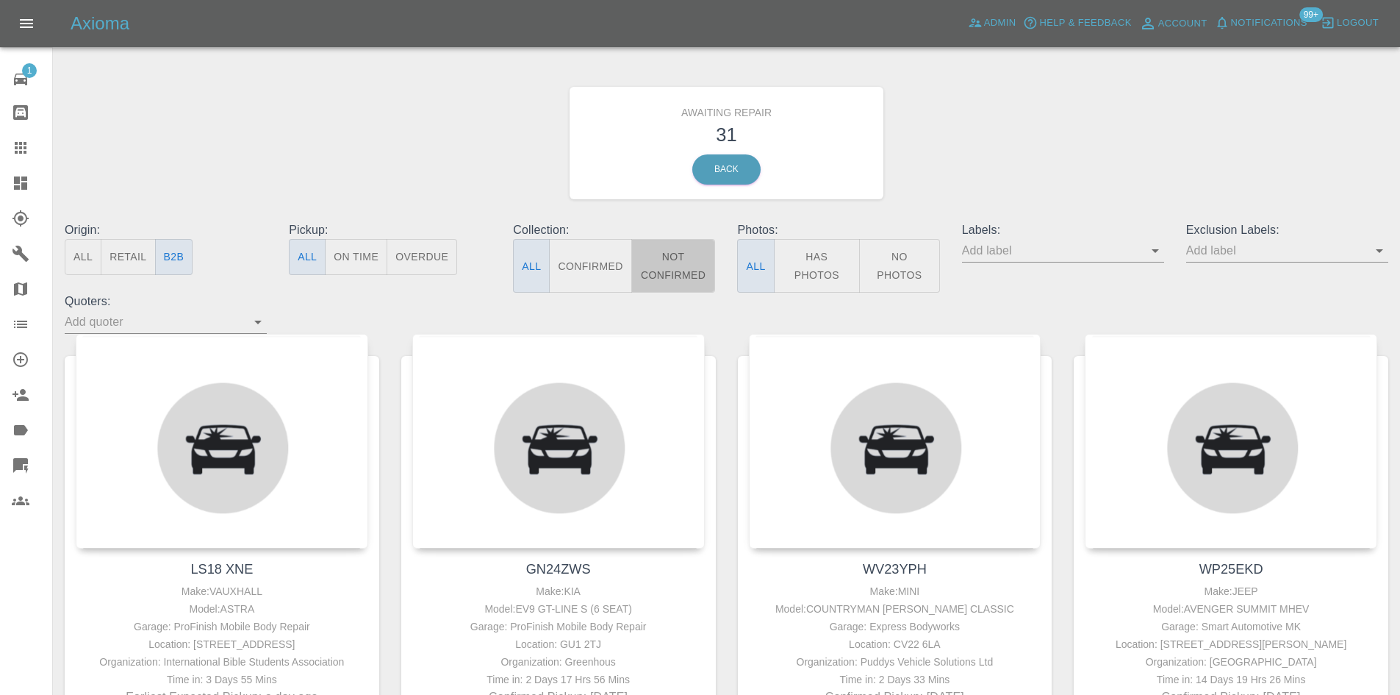
click at [692, 271] on button "Not Confirmed" at bounding box center [673, 266] width 85 height 54
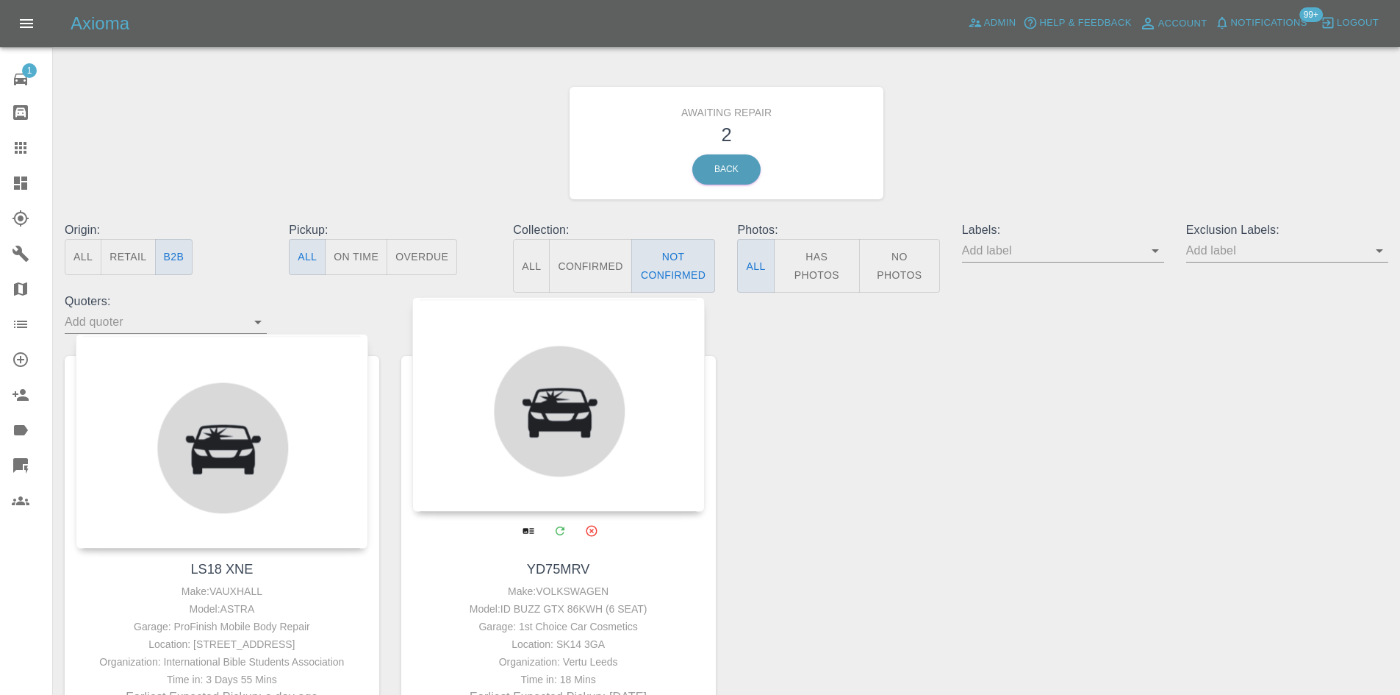
click at [626, 409] on div at bounding box center [558, 404] width 293 height 215
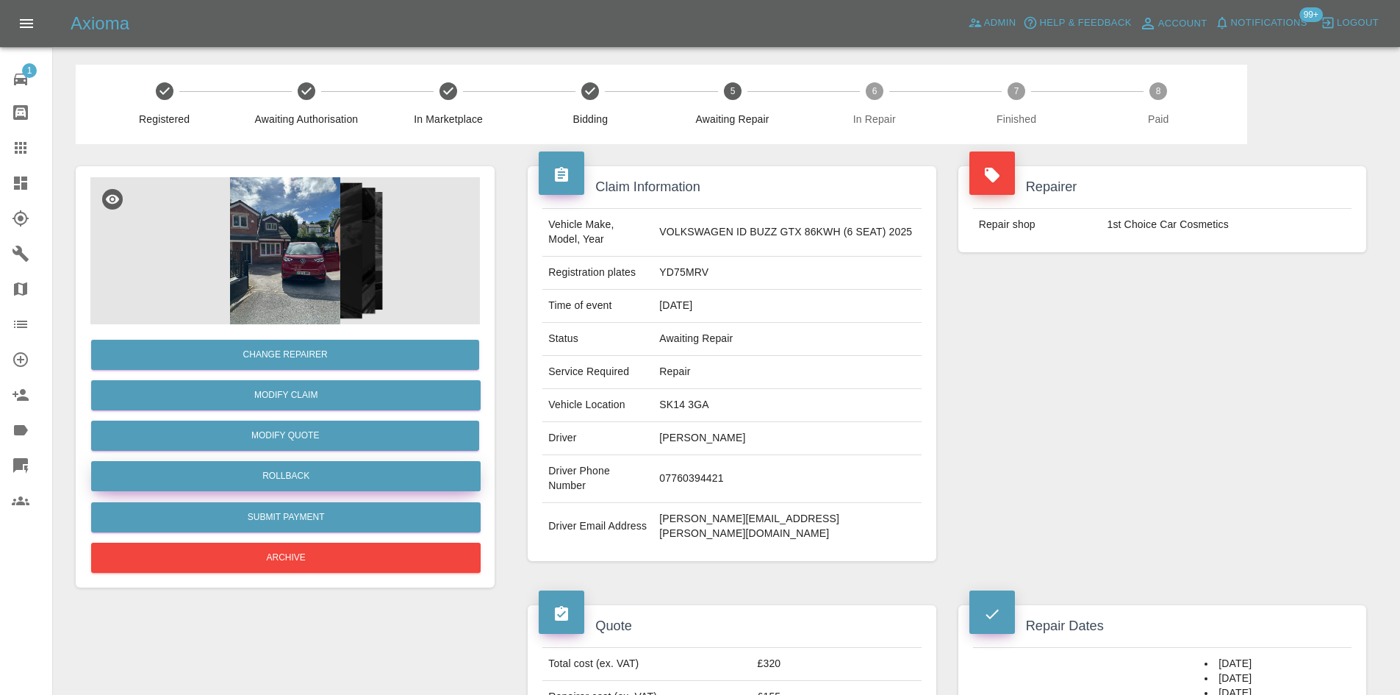
click at [329, 465] on button "Rollback" at bounding box center [286, 476] width 390 height 30
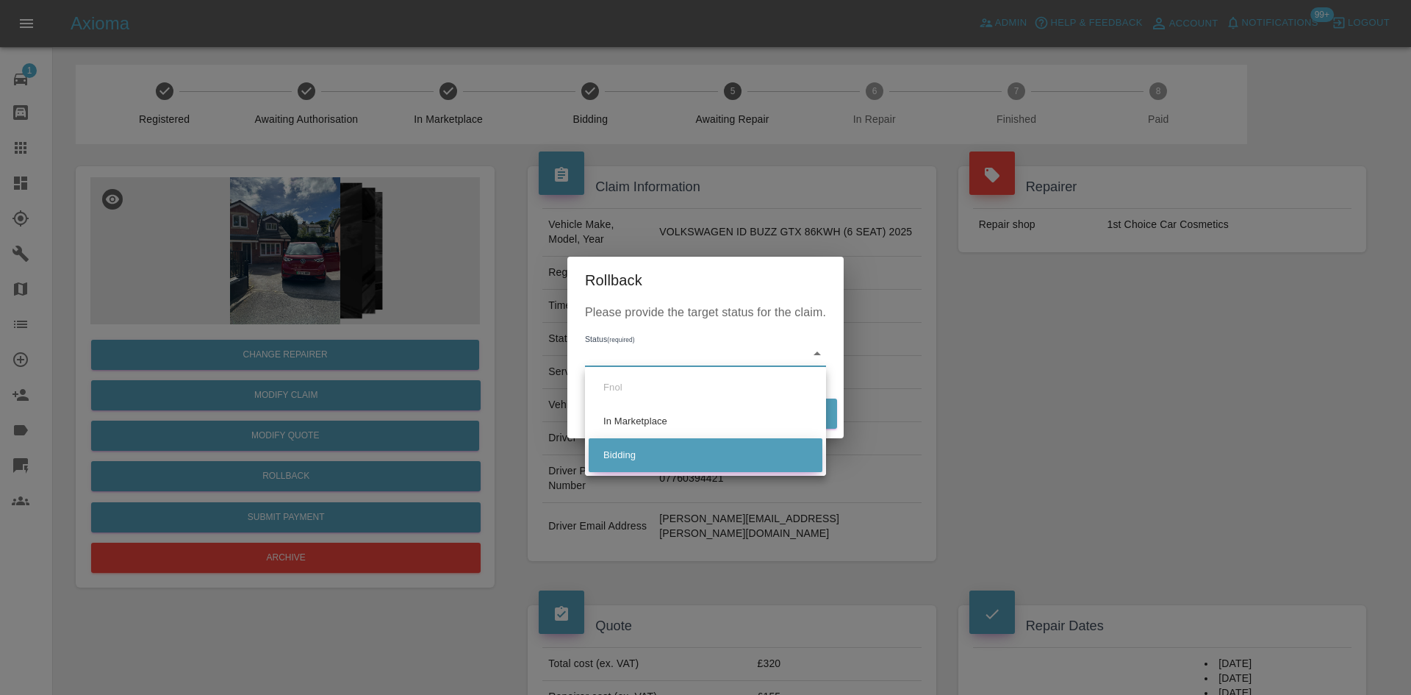
click at [646, 459] on li "Bidding" at bounding box center [706, 455] width 234 height 34
type input "bidding"
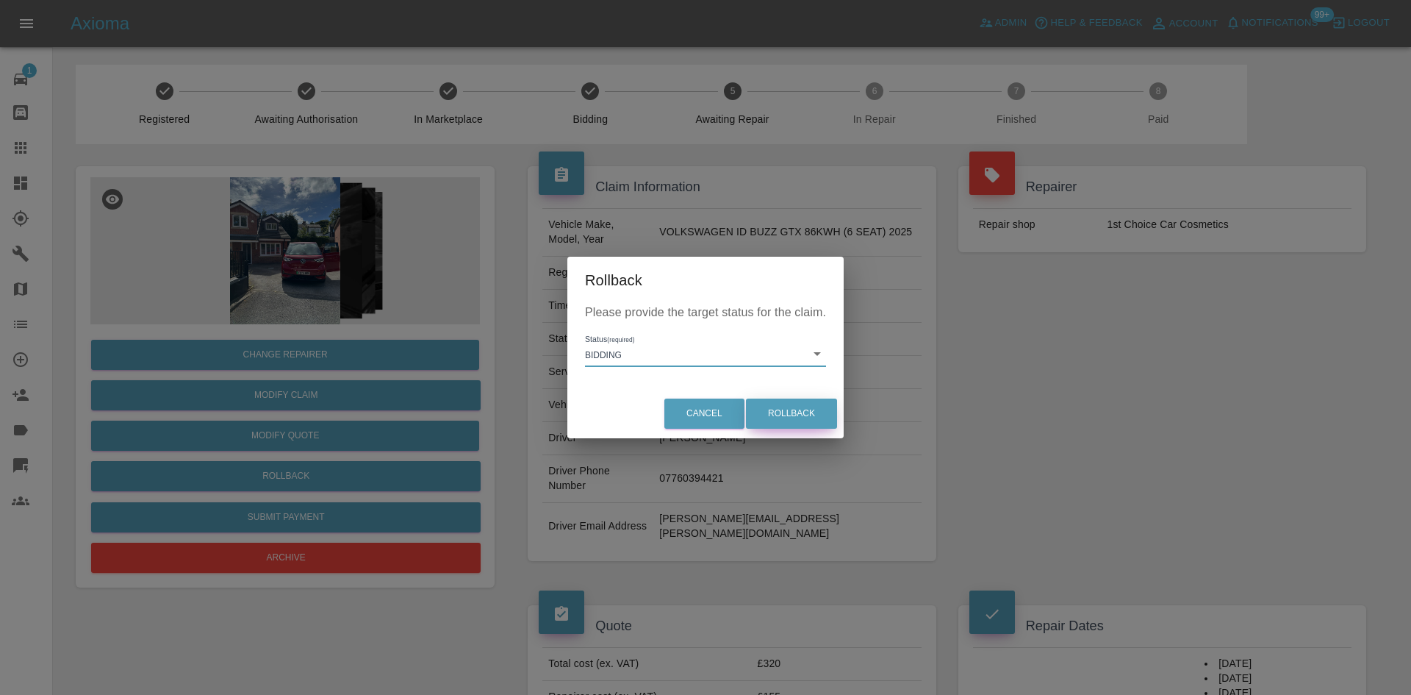
click at [764, 426] on button "Rollback" at bounding box center [791, 413] width 91 height 30
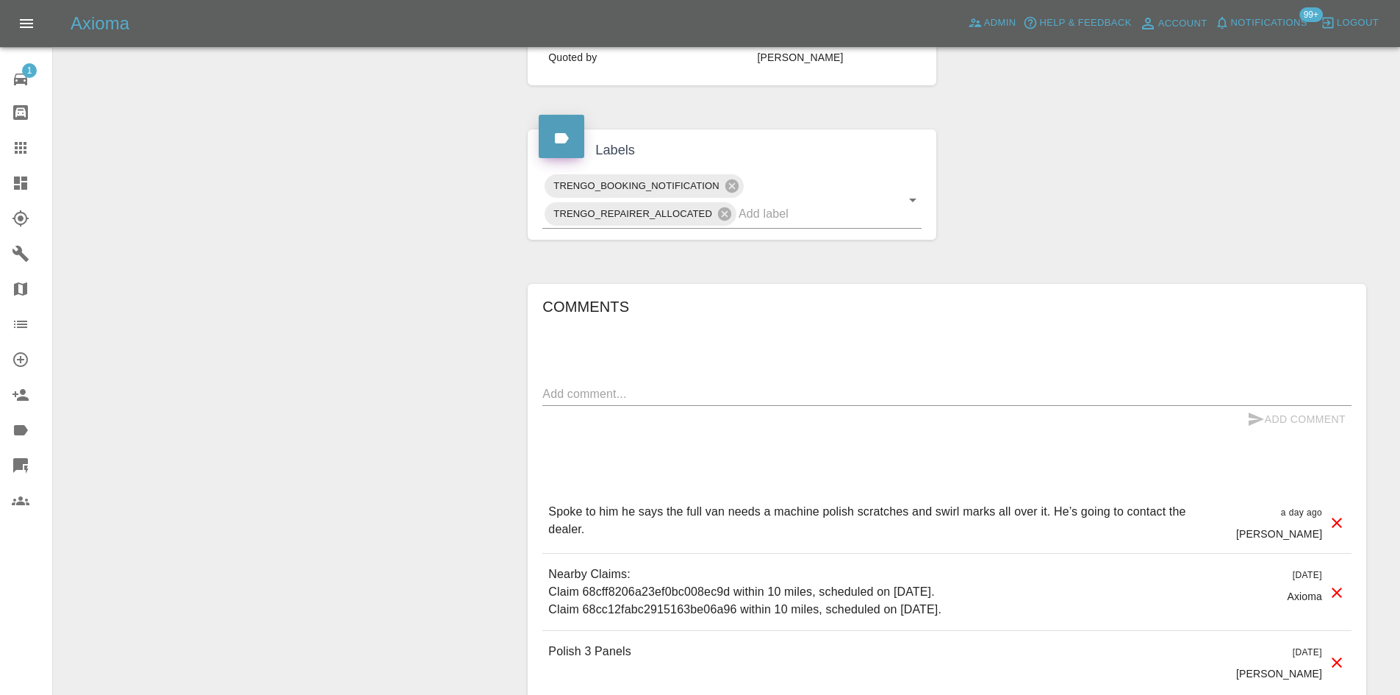
scroll to position [770, 0]
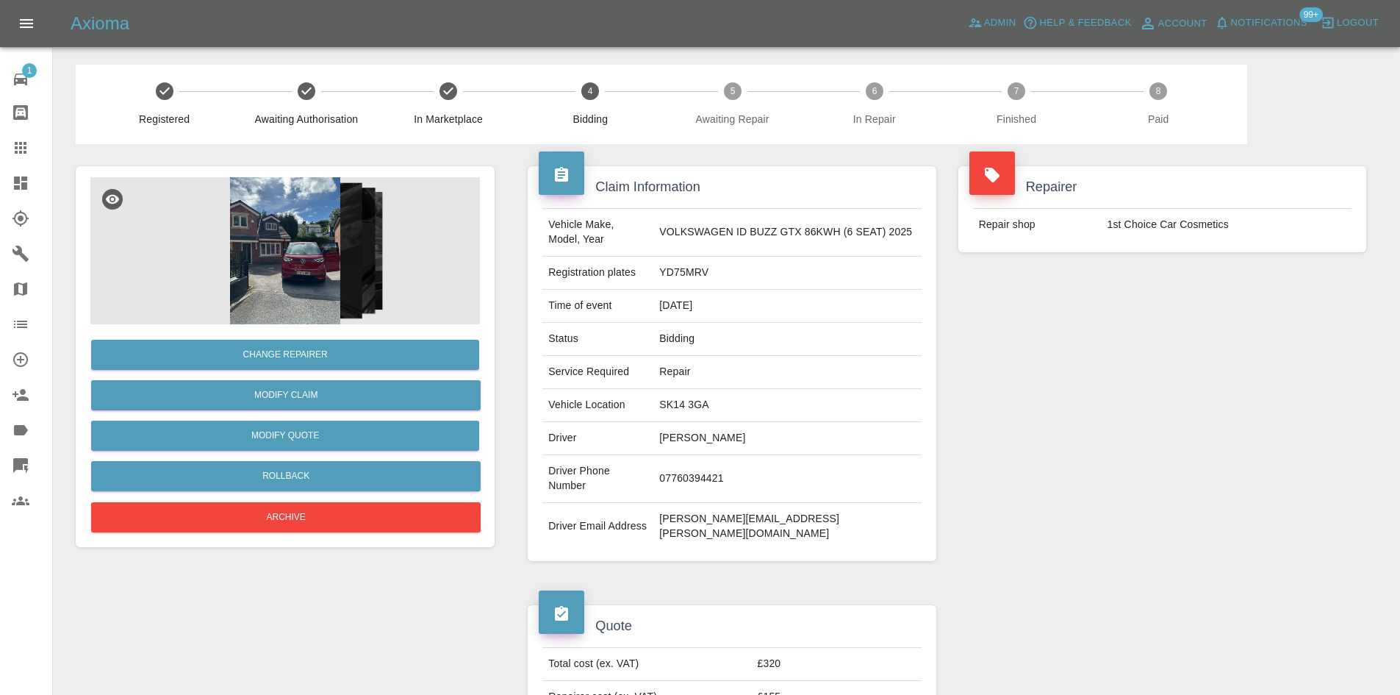
scroll to position [770, 0]
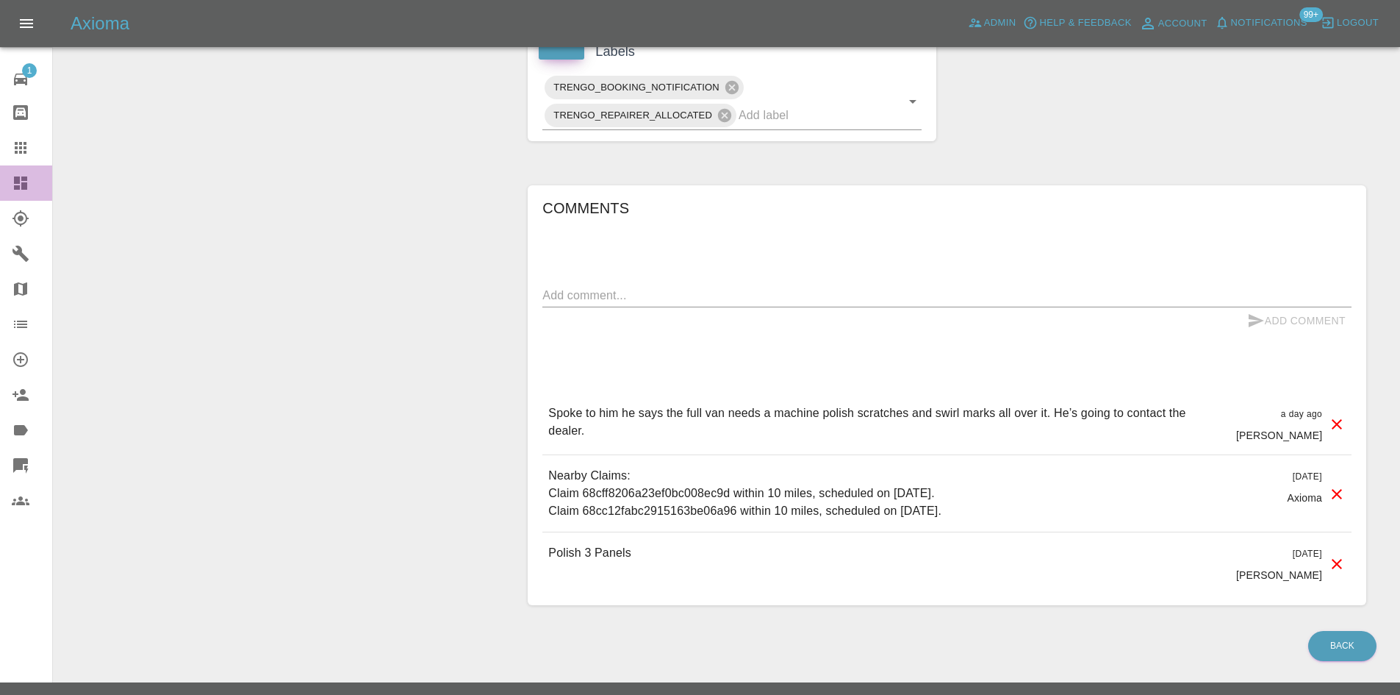
click at [19, 179] on icon at bounding box center [20, 182] width 13 height 13
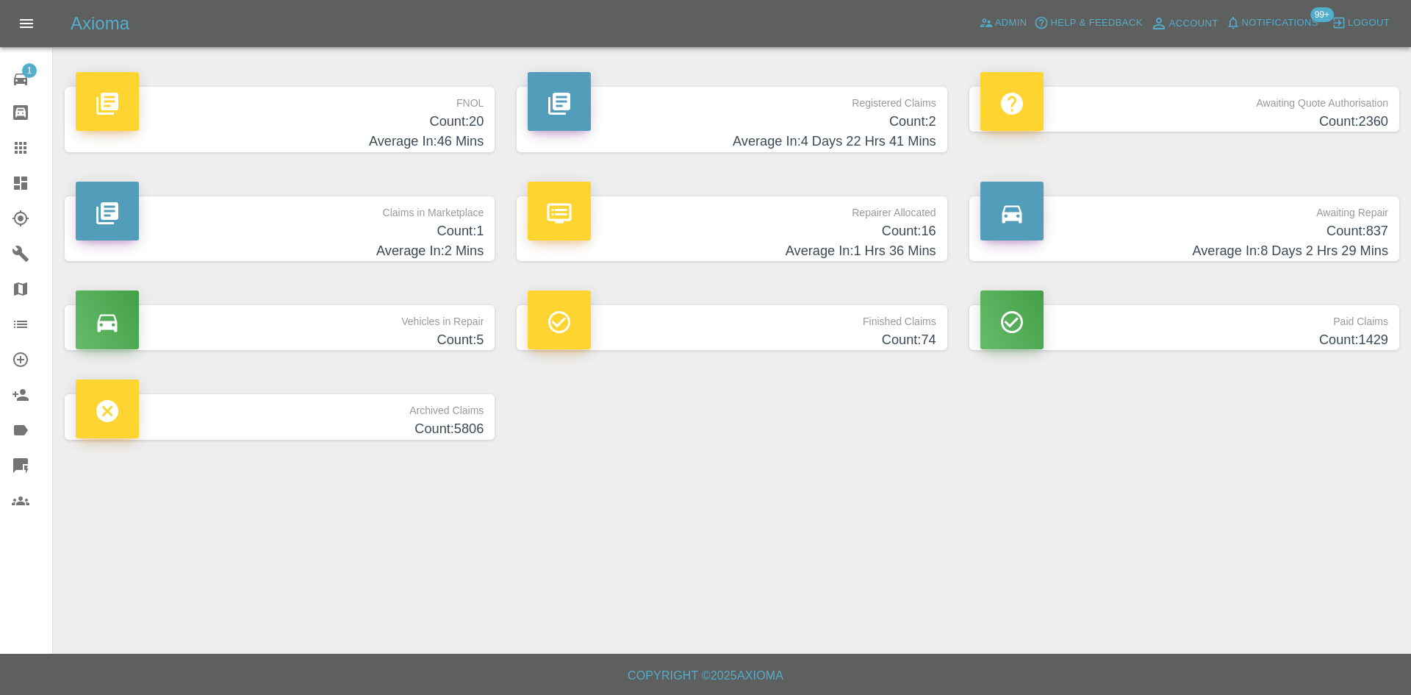
click at [822, 97] on p "Registered Claims" at bounding box center [732, 99] width 408 height 25
